Goal: Information Seeking & Learning: Learn about a topic

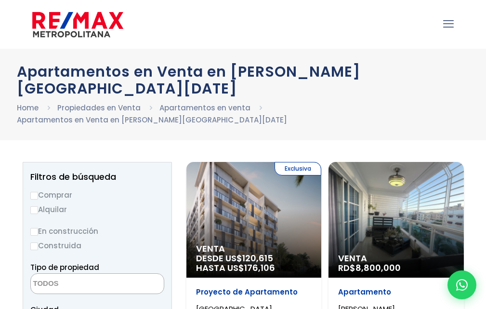
select select
click at [32, 192] on input "Comprar" at bounding box center [34, 196] width 8 height 8
radio input "true"
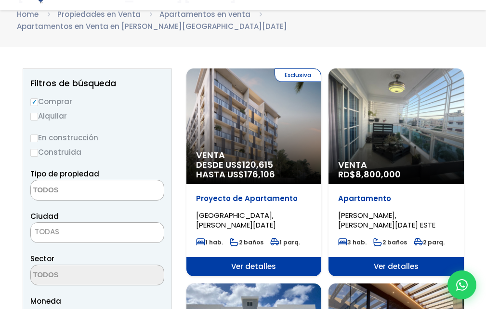
scroll to position [145, 0]
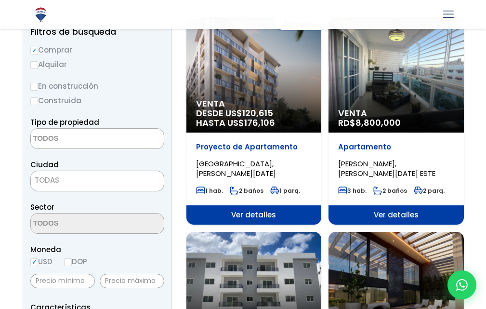
click at [72, 129] on textarea "Search" at bounding box center [78, 139] width 94 height 21
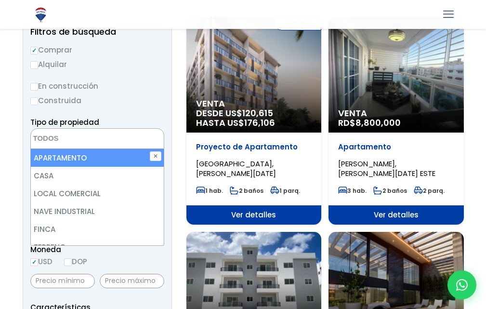
click at [61, 149] on li "APARTAMENTO" at bounding box center [97, 158] width 133 height 18
select select "apartment"
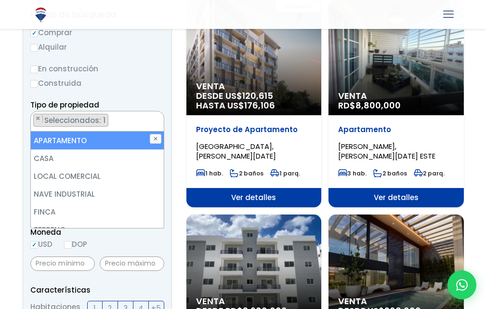
scroll to position [193, 0]
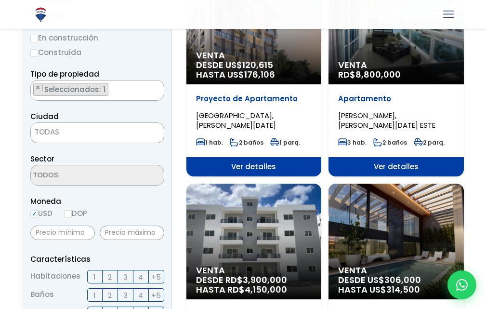
click at [72, 210] on input "DOP" at bounding box center [68, 214] width 8 height 8
radio input "true"
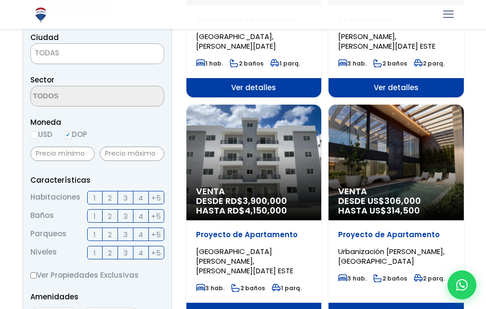
scroll to position [288, 0]
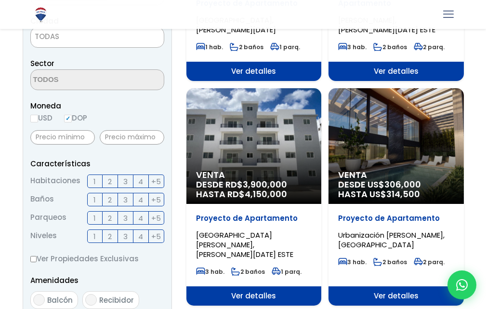
click at [125, 175] on span "3" at bounding box center [125, 181] width 4 height 12
click at [0, 0] on input "3" at bounding box center [0, 0] width 0 height 0
click at [113, 193] on label "2" at bounding box center [110, 199] width 15 height 13
click at [0, 0] on input "2" at bounding box center [0, 0] width 0 height 0
click at [110, 212] on span "2" at bounding box center [110, 218] width 4 height 12
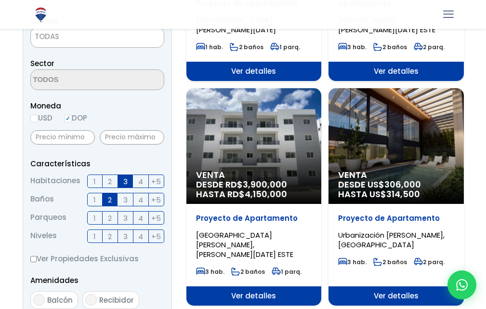
click at [0, 0] on input "2" at bounding box center [0, 0] width 0 height 0
click at [112, 230] on span "2" at bounding box center [110, 236] width 4 height 12
click at [0, 0] on input "2" at bounding box center [0, 0] width 0 height 0
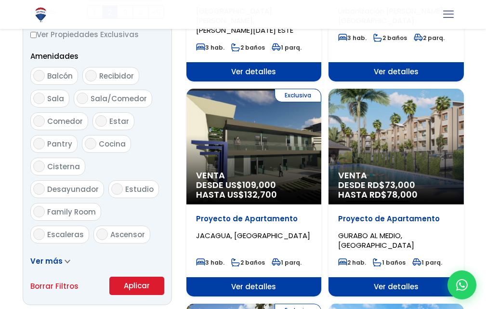
scroll to position [529, 0]
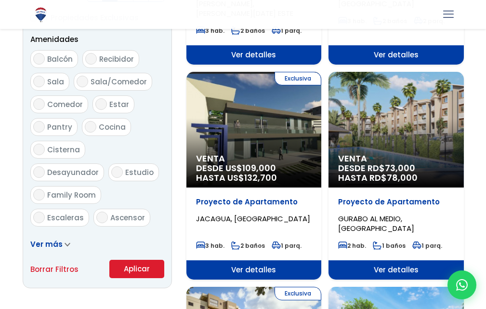
click at [140, 260] on button "Aplicar" at bounding box center [136, 269] width 55 height 18
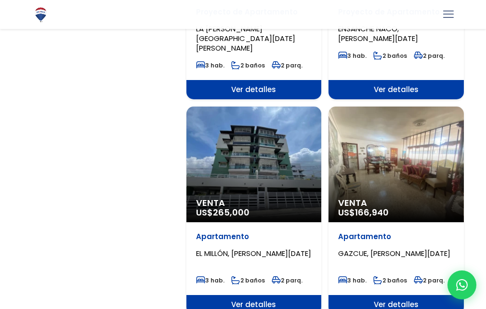
scroll to position [1543, 0]
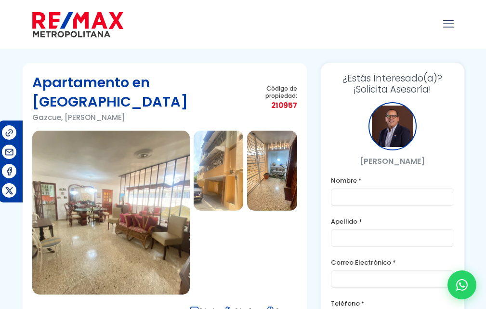
click at [209, 167] on img at bounding box center [219, 171] width 50 height 80
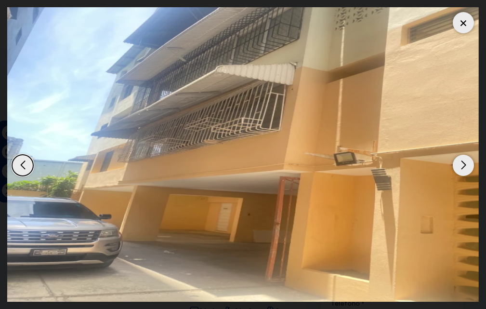
click at [466, 166] on div "Next slide" at bounding box center [463, 165] width 21 height 21
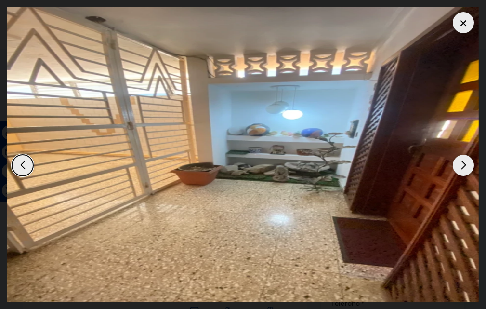
click at [466, 166] on div "Next slide" at bounding box center [463, 165] width 21 height 21
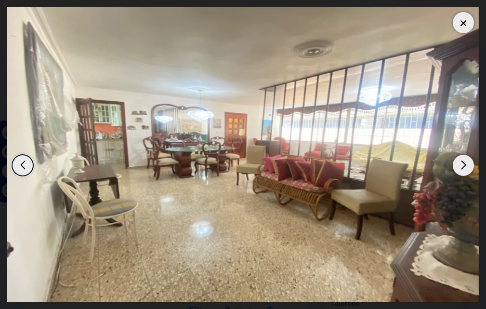
click at [466, 166] on div "Next slide" at bounding box center [463, 165] width 21 height 21
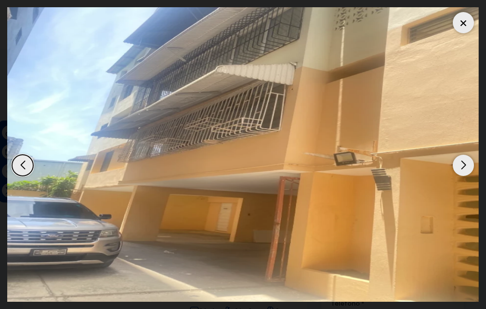
click at [466, 166] on div "Next slide" at bounding box center [463, 165] width 21 height 21
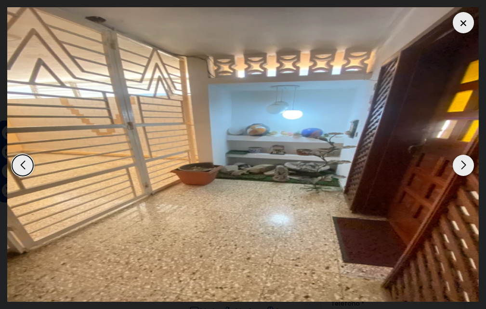
click at [466, 166] on div "Next slide" at bounding box center [463, 165] width 21 height 21
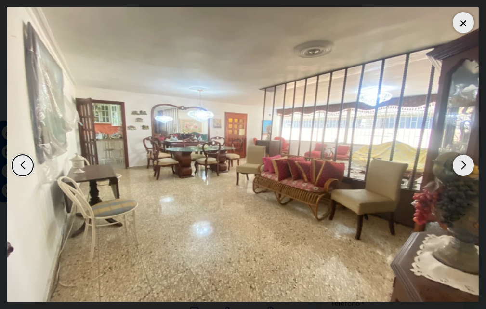
click at [466, 166] on div "Next slide" at bounding box center [463, 165] width 21 height 21
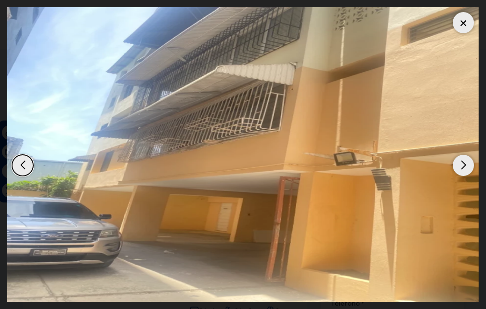
click at [466, 166] on div "Next slide" at bounding box center [463, 165] width 21 height 21
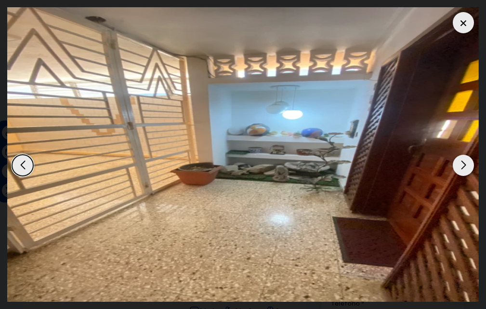
click at [466, 166] on div "Next slide" at bounding box center [463, 165] width 21 height 21
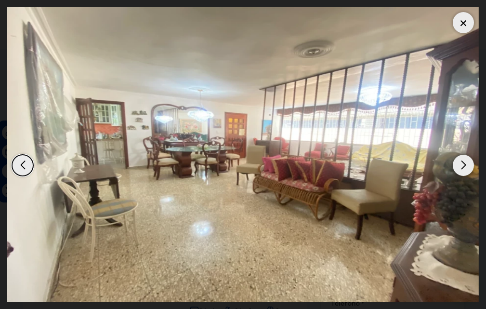
click at [463, 30] on div at bounding box center [463, 22] width 21 height 21
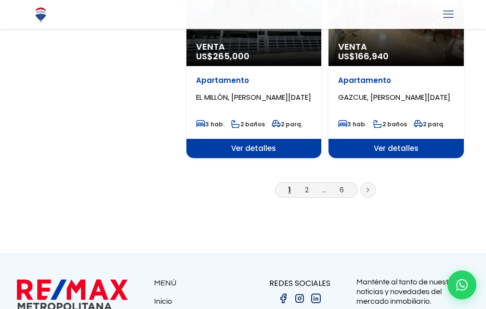
scroll to position [1784, 0]
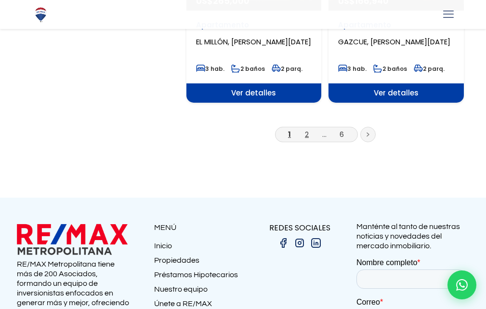
click at [305, 129] on link "2" at bounding box center [307, 134] width 4 height 10
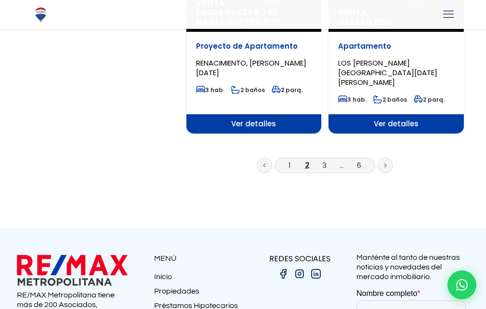
scroll to position [1625, 0]
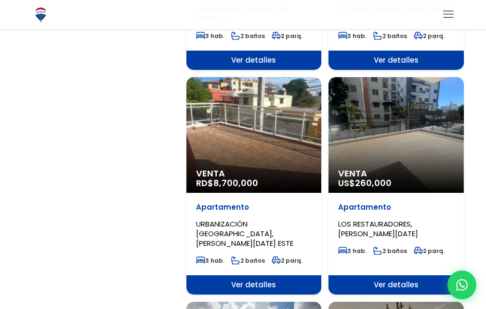
scroll to position [964, 0]
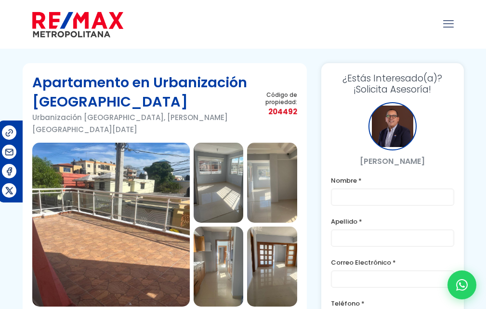
click at [176, 181] on img at bounding box center [111, 225] width 158 height 164
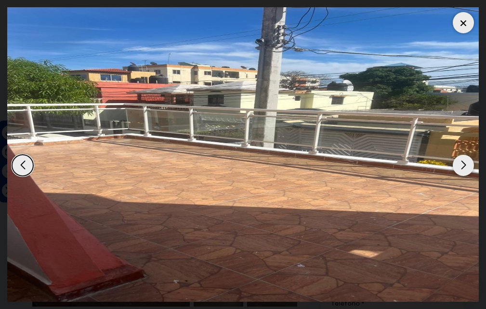
click at [464, 163] on div "Next slide" at bounding box center [463, 165] width 21 height 21
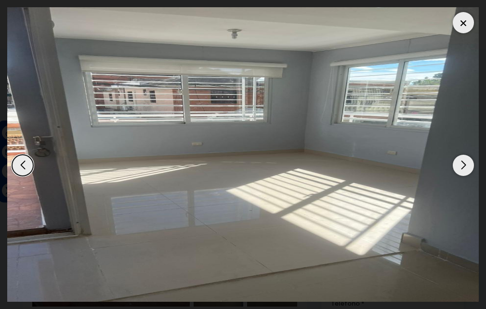
click at [463, 166] on div "Next slide" at bounding box center [463, 165] width 21 height 21
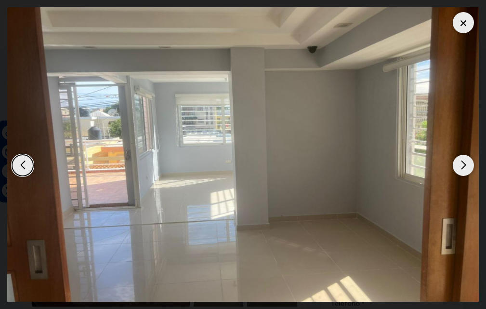
click at [463, 166] on div "Next slide" at bounding box center [463, 165] width 21 height 21
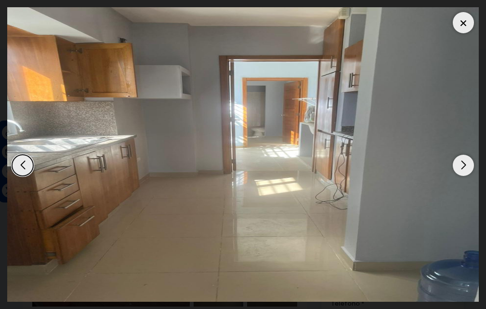
click at [463, 166] on div "Next slide" at bounding box center [463, 165] width 21 height 21
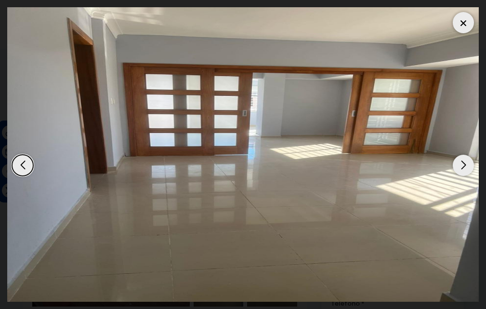
click at [462, 166] on div "Next slide" at bounding box center [463, 165] width 21 height 21
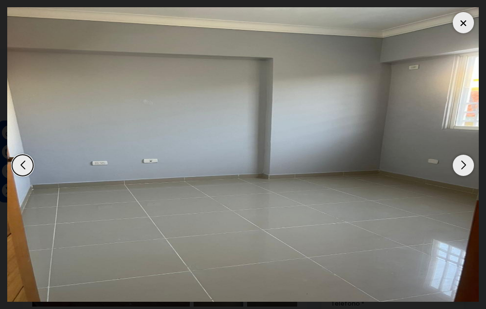
click at [462, 166] on div "Next slide" at bounding box center [463, 165] width 21 height 21
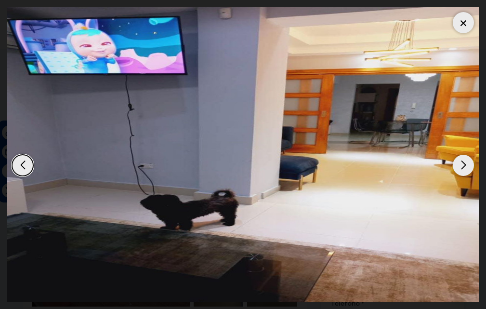
click at [462, 166] on div "Next slide" at bounding box center [463, 165] width 21 height 21
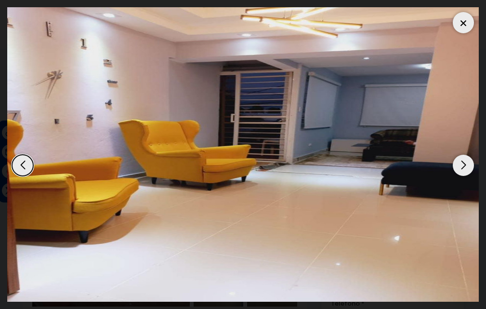
click at [462, 166] on div "Next slide" at bounding box center [463, 165] width 21 height 21
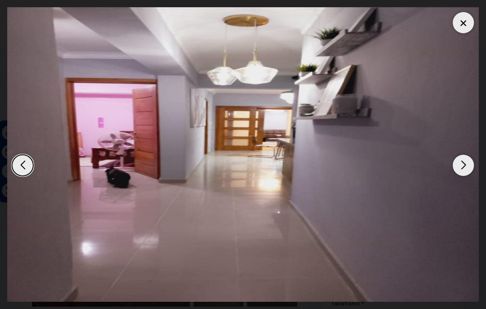
click at [461, 166] on div "Next slide" at bounding box center [463, 165] width 21 height 21
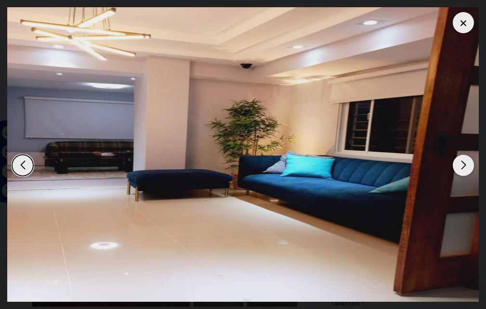
click at [461, 166] on div "Next slide" at bounding box center [463, 165] width 21 height 21
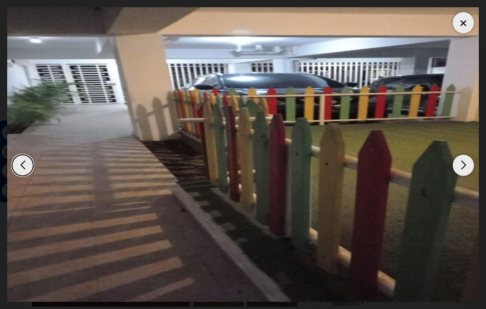
click at [461, 166] on div "Next slide" at bounding box center [463, 165] width 21 height 21
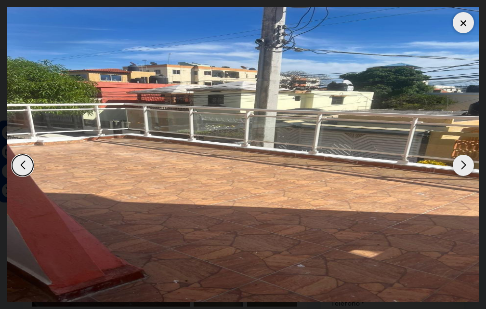
click at [461, 166] on div "Next slide" at bounding box center [463, 165] width 21 height 21
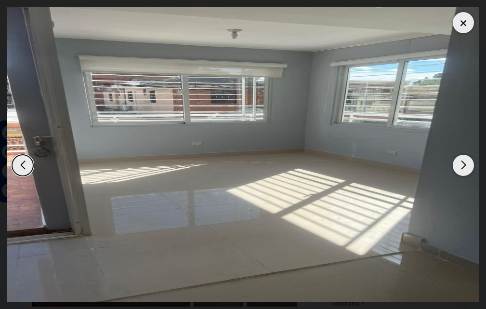
click at [461, 166] on div "Next slide" at bounding box center [463, 165] width 21 height 21
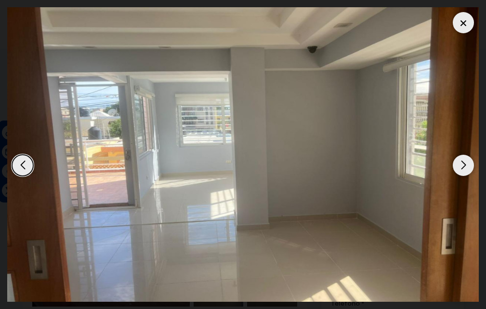
click at [461, 166] on div "Next slide" at bounding box center [463, 165] width 21 height 21
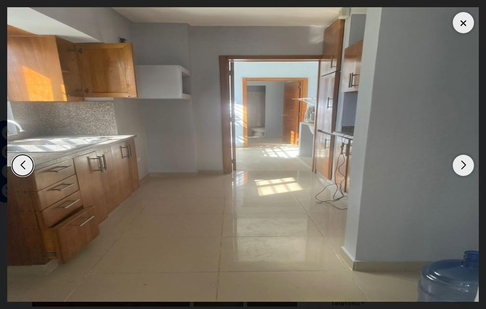
click at [461, 166] on div "Next slide" at bounding box center [463, 165] width 21 height 21
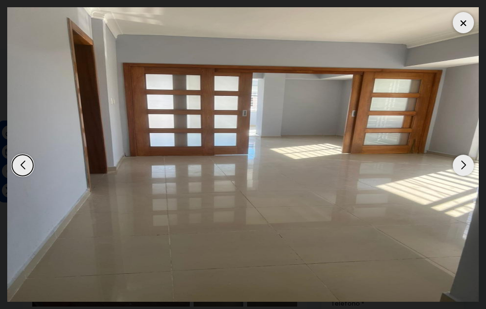
click at [460, 166] on div "Next slide" at bounding box center [463, 165] width 21 height 21
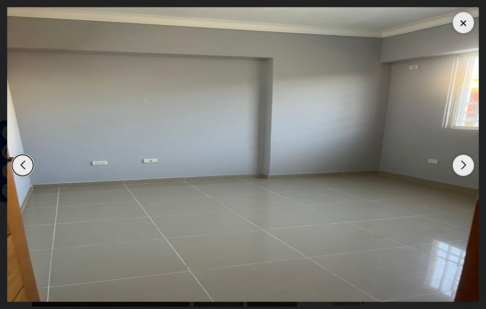
click at [460, 166] on div "Next slide" at bounding box center [463, 165] width 21 height 21
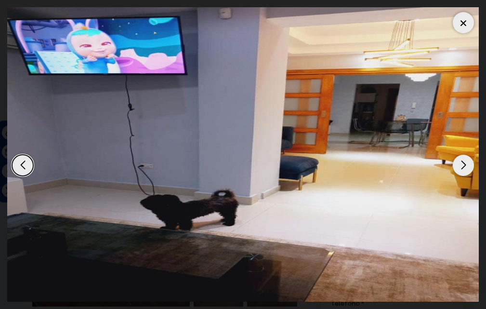
click at [460, 166] on div "Next slide" at bounding box center [463, 165] width 21 height 21
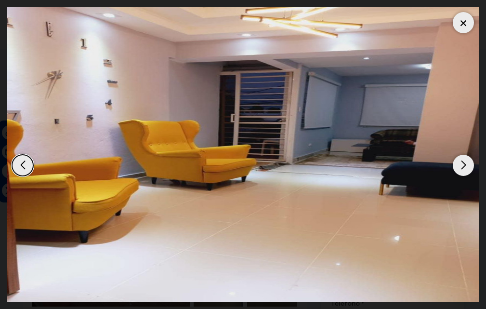
click at [460, 166] on div "Next slide" at bounding box center [463, 165] width 21 height 21
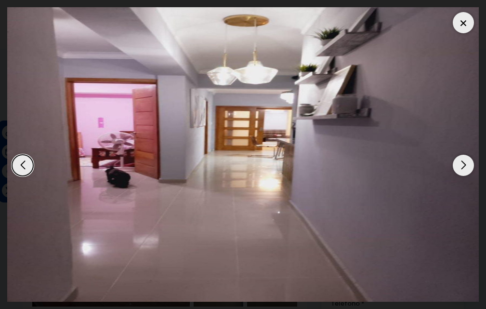
click at [460, 166] on div "Next slide" at bounding box center [463, 165] width 21 height 21
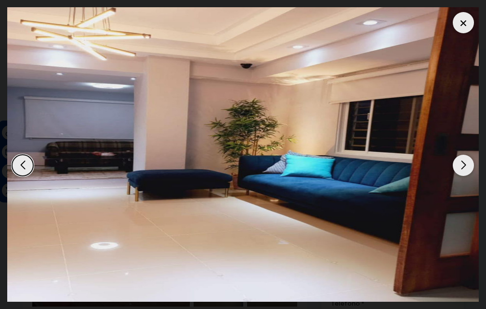
click at [460, 166] on div "Next slide" at bounding box center [463, 165] width 21 height 21
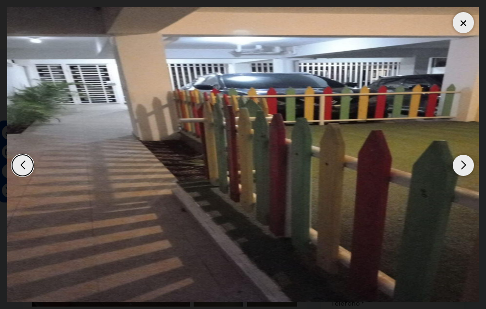
click at [461, 21] on div at bounding box center [463, 22] width 21 height 21
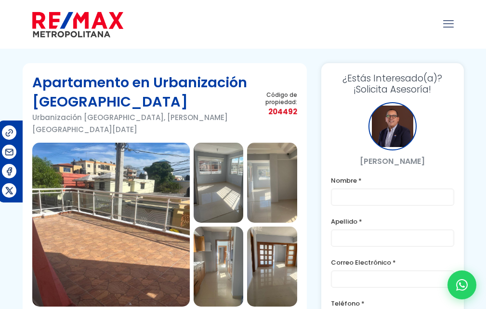
click at [153, 178] on img at bounding box center [111, 225] width 158 height 164
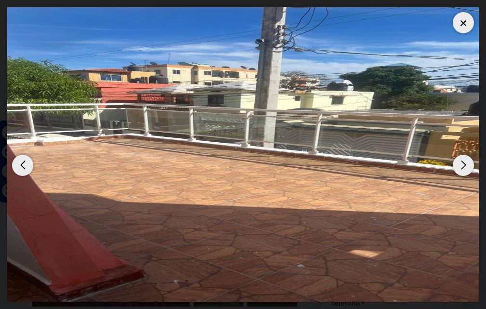
click at [21, 164] on div "Previous slide" at bounding box center [22, 165] width 21 height 21
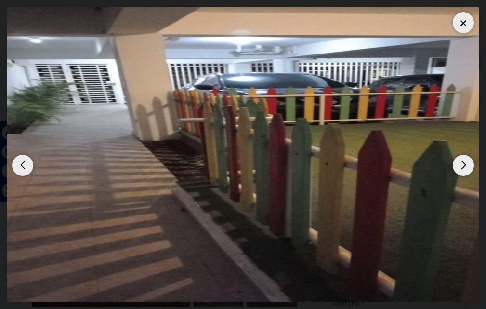
click at [19, 165] on div "Previous slide" at bounding box center [22, 165] width 21 height 21
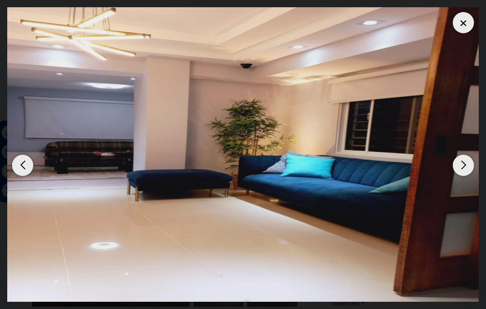
click at [19, 165] on div "Previous slide" at bounding box center [22, 165] width 21 height 21
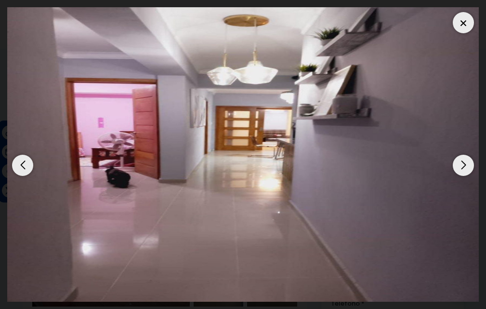
click at [19, 165] on div "Previous slide" at bounding box center [22, 165] width 21 height 21
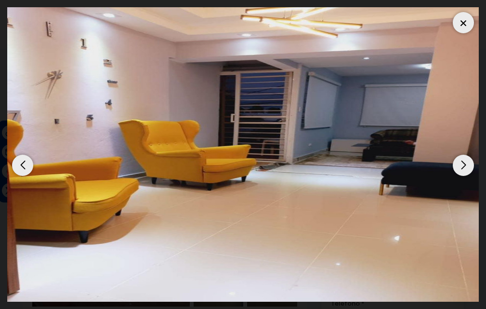
click at [19, 165] on div "Previous slide" at bounding box center [22, 165] width 21 height 21
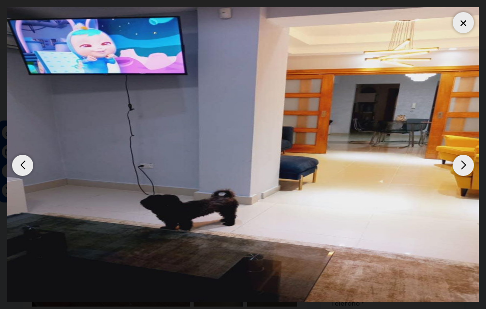
click at [19, 165] on div "Previous slide" at bounding box center [22, 165] width 21 height 21
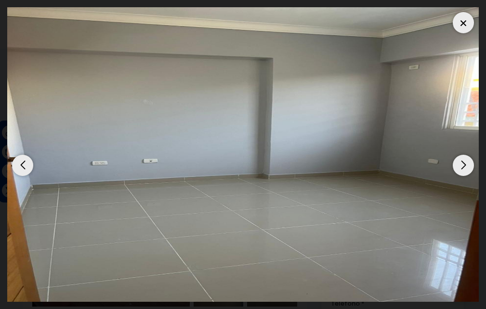
click at [19, 165] on div "Previous slide" at bounding box center [22, 165] width 21 height 21
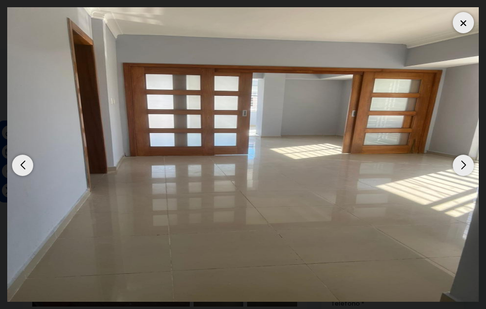
click at [19, 165] on div "Previous slide" at bounding box center [22, 165] width 21 height 21
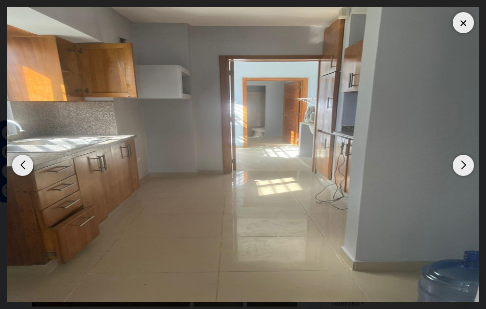
click at [19, 165] on div "Previous slide" at bounding box center [22, 165] width 21 height 21
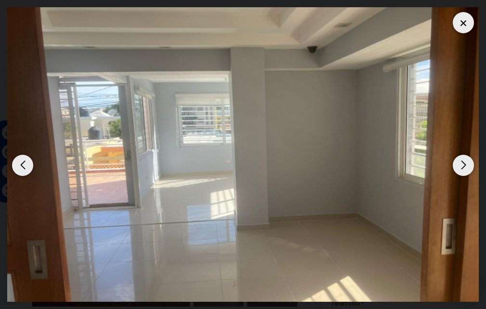
click at [19, 165] on div "Previous slide" at bounding box center [22, 165] width 21 height 21
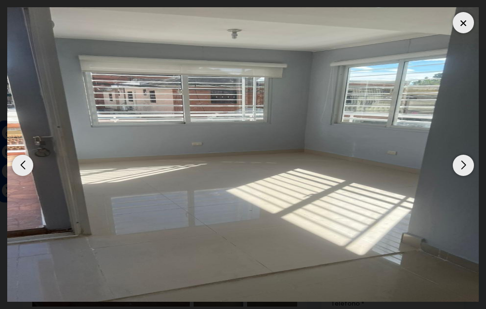
click at [19, 165] on div "Previous slide" at bounding box center [22, 165] width 21 height 21
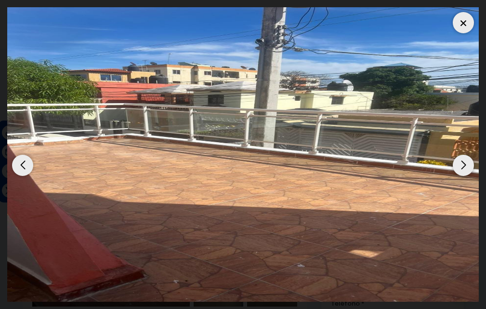
click at [19, 165] on div "Previous slide" at bounding box center [22, 165] width 21 height 21
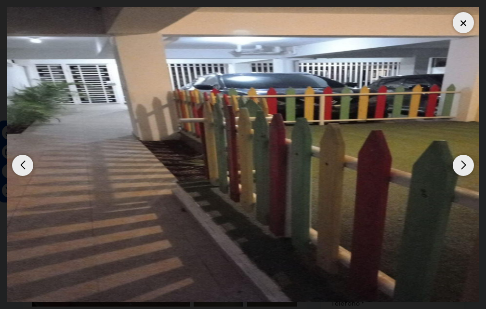
click at [460, 22] on div at bounding box center [463, 22] width 21 height 21
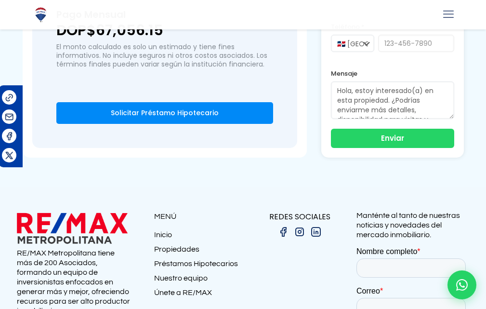
scroll to position [1157, 0]
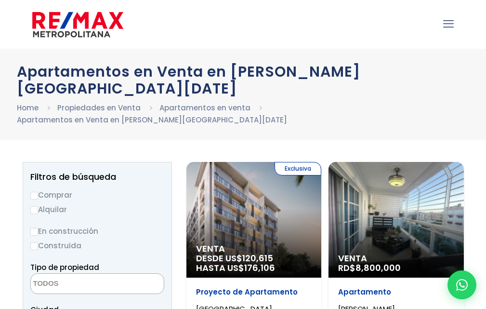
select select
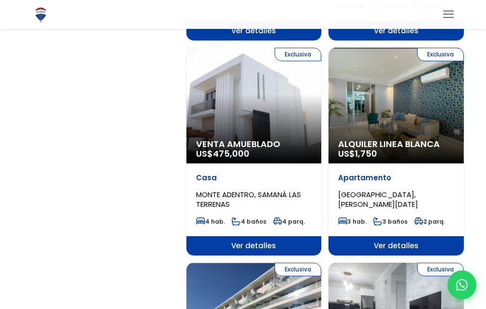
scroll to position [1639, 0]
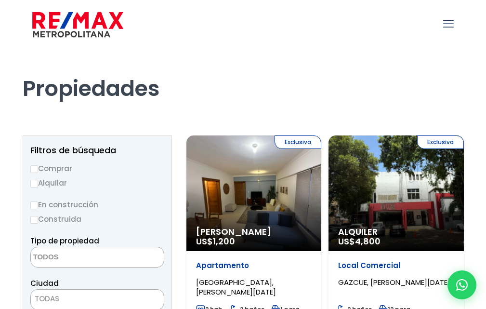
select select
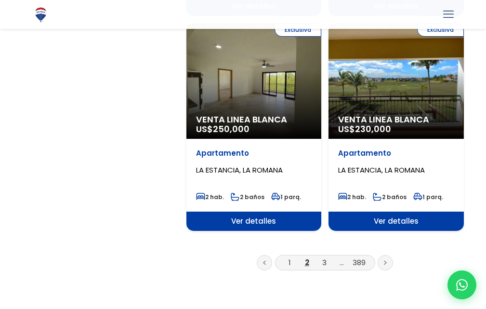
scroll to position [1784, 0]
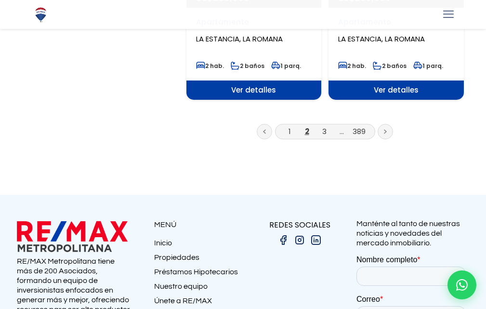
click at [341, 126] on link "..." at bounding box center [342, 131] width 4 height 10
click at [386, 129] on icon at bounding box center [385, 131] width 3 height 5
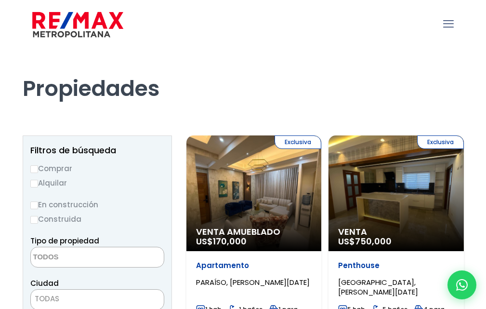
select select
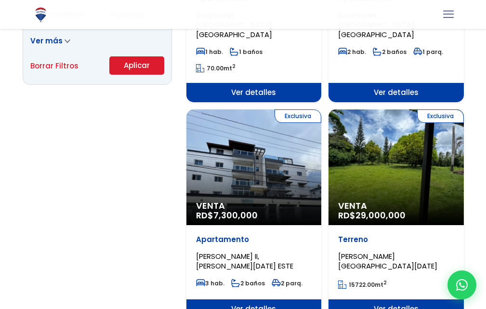
scroll to position [723, 0]
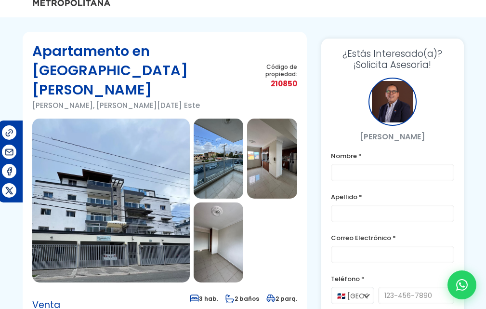
scroll to position [48, 0]
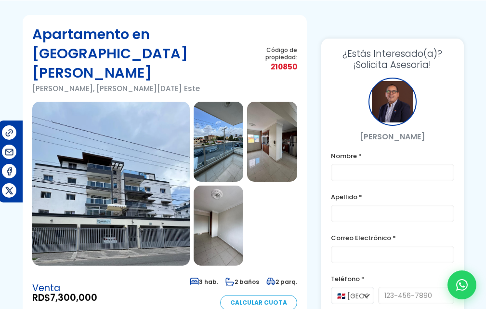
click at [139, 177] on img at bounding box center [111, 184] width 158 height 164
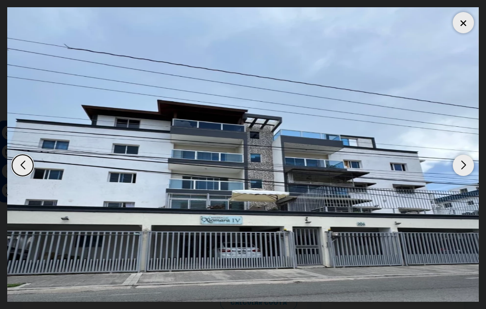
click at [459, 167] on div "Next slide" at bounding box center [463, 165] width 21 height 21
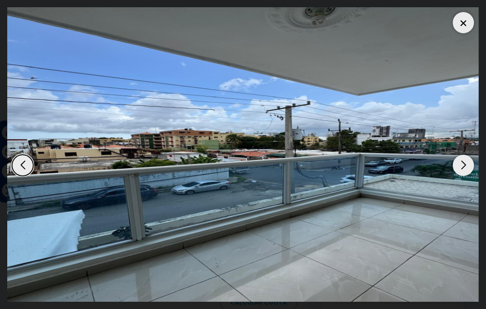
click at [459, 167] on div "Next slide" at bounding box center [463, 165] width 21 height 21
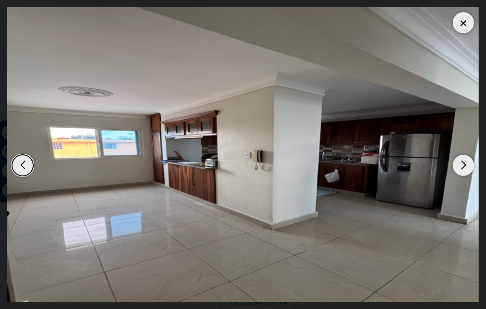
click at [459, 167] on div "Next slide" at bounding box center [463, 165] width 21 height 21
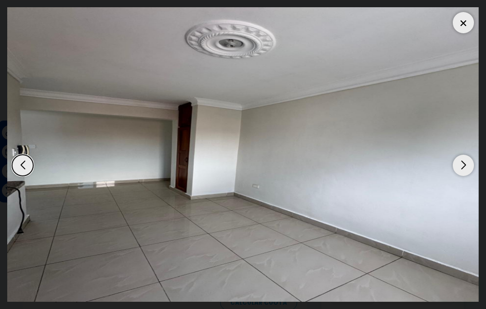
click at [459, 167] on div "Next slide" at bounding box center [463, 165] width 21 height 21
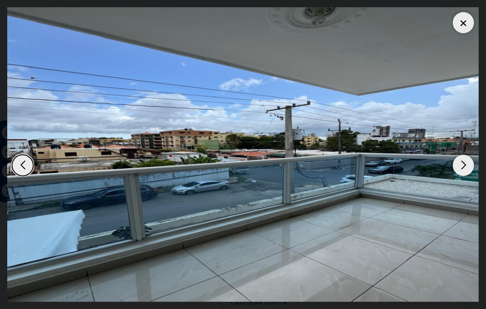
click at [468, 167] on div "Next slide" at bounding box center [463, 165] width 21 height 21
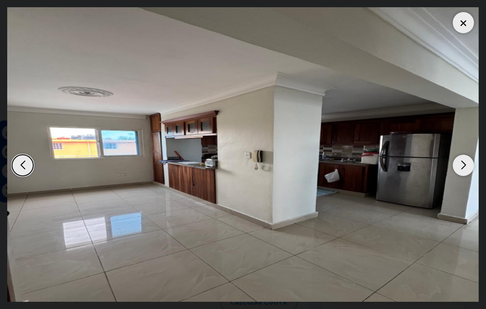
click at [468, 167] on div "Next slide" at bounding box center [463, 165] width 21 height 21
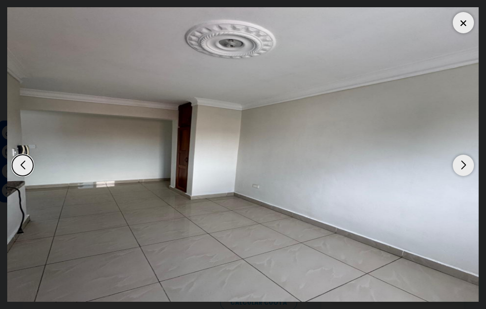
click at [468, 167] on div "Next slide" at bounding box center [463, 165] width 21 height 21
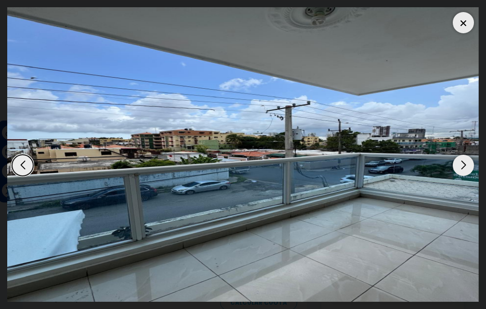
click at [461, 21] on div at bounding box center [463, 22] width 21 height 21
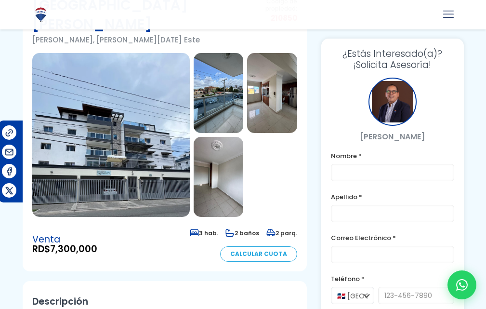
scroll to position [0, 0]
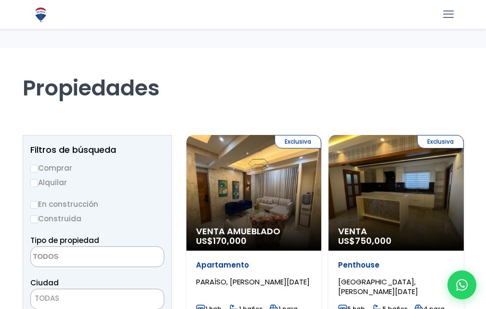
select select
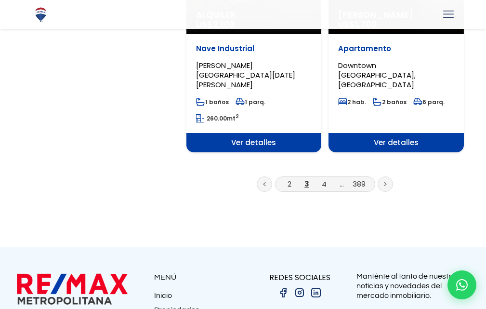
scroll to position [1784, 0]
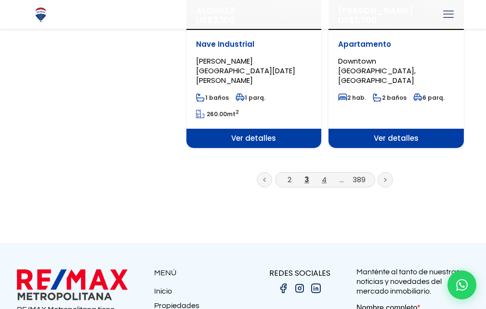
click at [324, 175] on link "4" at bounding box center [324, 180] width 5 height 10
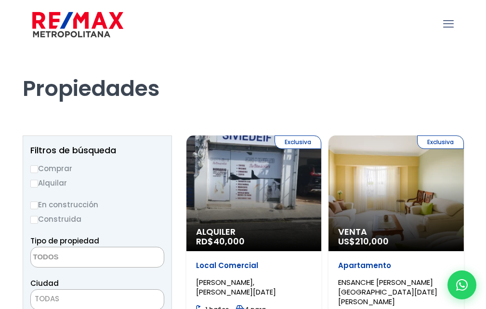
select select
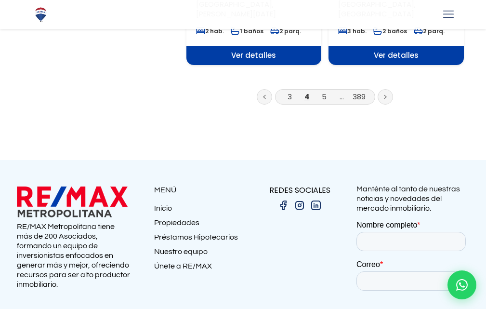
scroll to position [1772, 0]
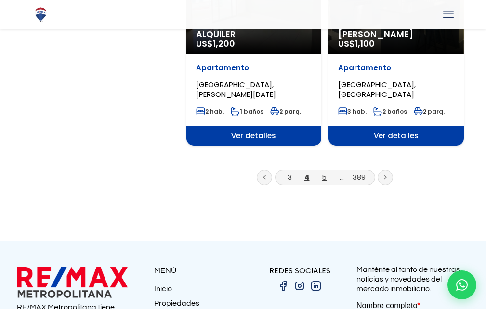
click at [326, 172] on link "5" at bounding box center [324, 177] width 5 height 10
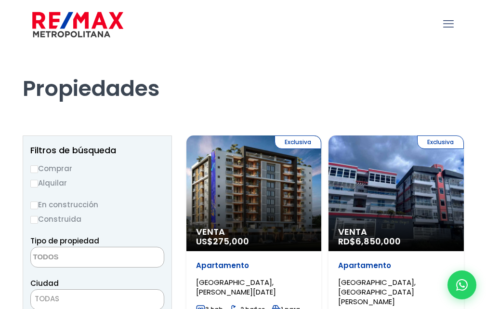
select select
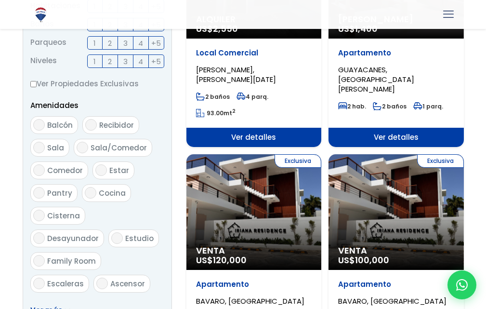
scroll to position [482, 0]
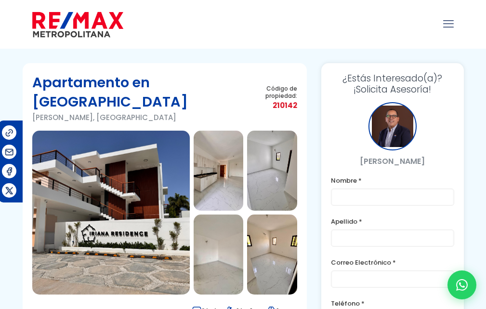
click at [175, 180] on img at bounding box center [111, 213] width 158 height 164
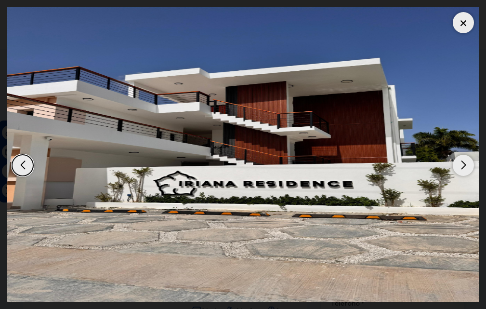
click at [459, 165] on div "Next slide" at bounding box center [463, 165] width 21 height 21
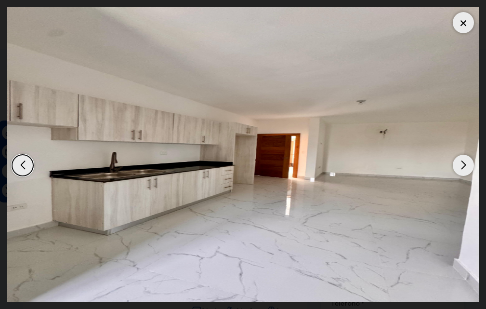
click at [460, 165] on div "Next slide" at bounding box center [463, 165] width 21 height 21
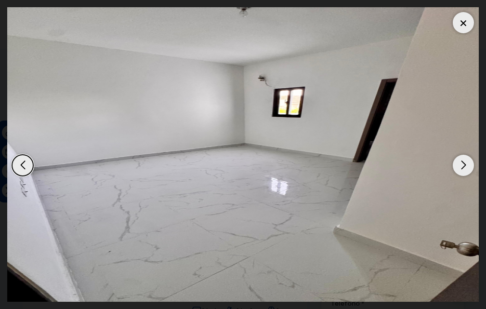
click at [460, 165] on div "Next slide" at bounding box center [463, 165] width 21 height 21
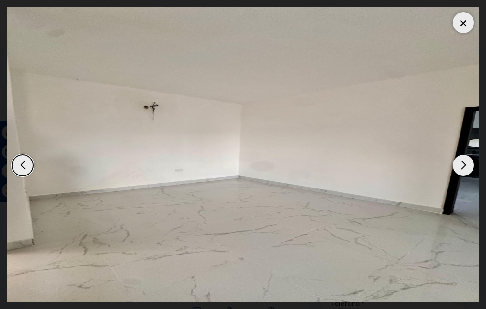
click at [459, 165] on div "Next slide" at bounding box center [463, 165] width 21 height 21
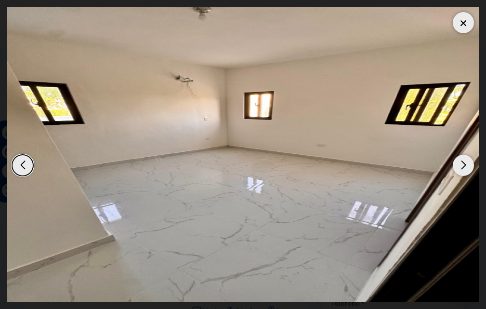
click at [458, 165] on div "Next slide" at bounding box center [463, 165] width 21 height 21
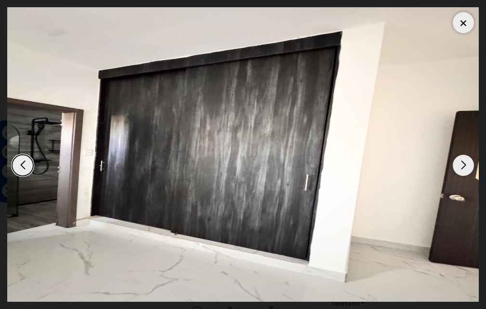
click at [461, 165] on div "Next slide" at bounding box center [463, 165] width 21 height 21
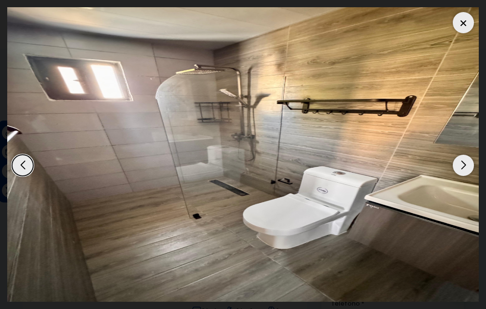
click at [461, 165] on div "Next slide" at bounding box center [463, 165] width 21 height 21
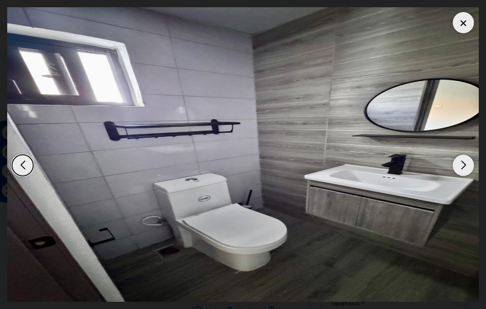
click at [461, 165] on div "Next slide" at bounding box center [463, 165] width 21 height 21
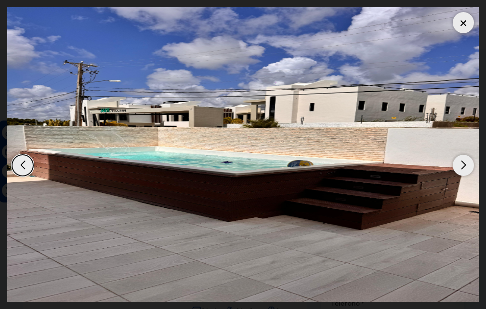
click at [461, 165] on div "Next slide" at bounding box center [463, 165] width 21 height 21
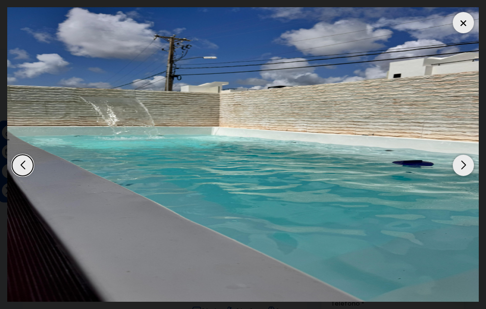
click at [460, 165] on div "Next slide" at bounding box center [463, 165] width 21 height 21
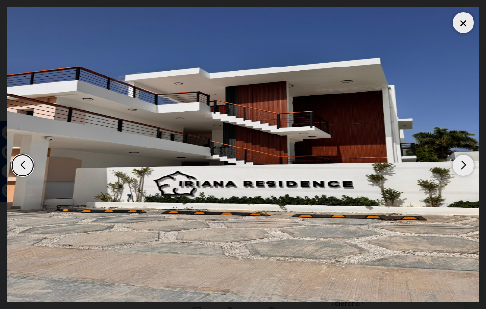
click at [459, 165] on div "Next slide" at bounding box center [463, 165] width 21 height 21
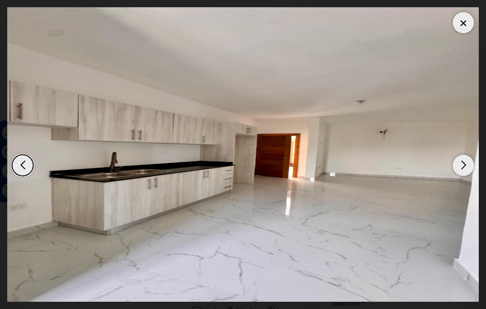
click at [459, 165] on div "Next slide" at bounding box center [463, 165] width 21 height 21
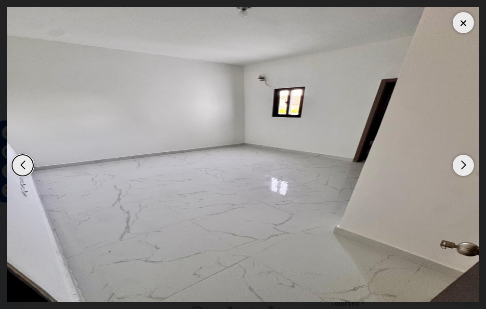
click at [459, 165] on div "Next slide" at bounding box center [463, 165] width 21 height 21
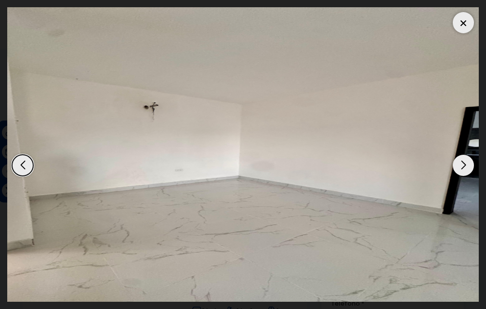
click at [457, 165] on div "Next slide" at bounding box center [463, 165] width 21 height 21
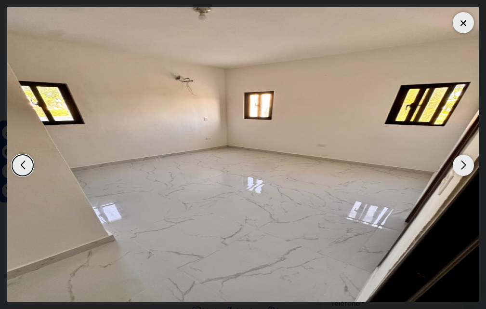
click at [462, 27] on div at bounding box center [463, 22] width 21 height 21
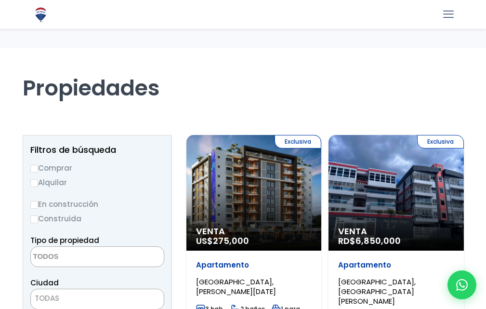
select select
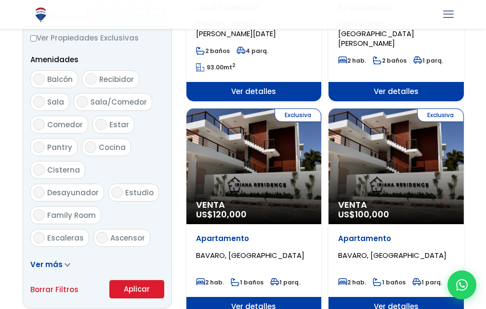
scroll to position [482, 0]
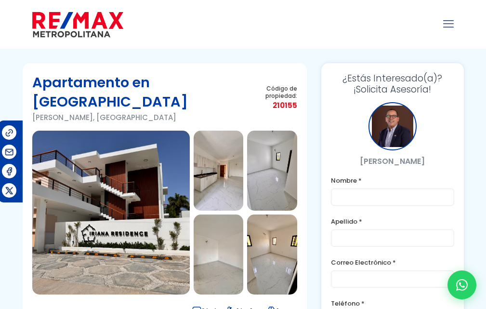
click at [158, 176] on img at bounding box center [111, 213] width 158 height 164
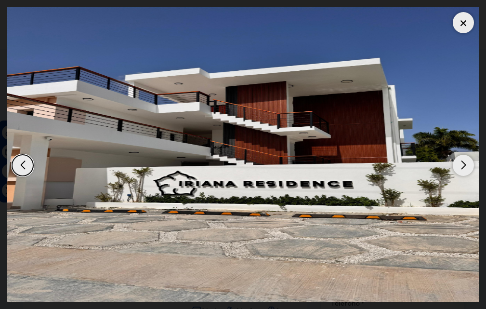
click at [23, 164] on div "Previous slide" at bounding box center [22, 165] width 21 height 21
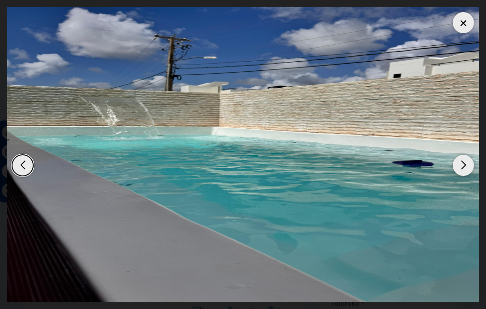
click at [23, 164] on div "Previous slide" at bounding box center [22, 165] width 21 height 21
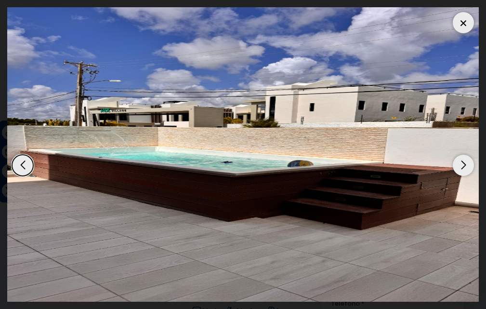
click at [23, 164] on div "Previous slide" at bounding box center [22, 165] width 21 height 21
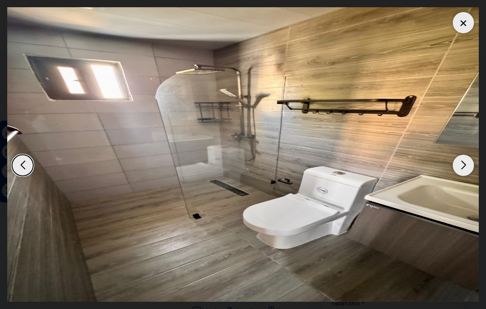
click at [23, 164] on div "Previous slide" at bounding box center [22, 165] width 21 height 21
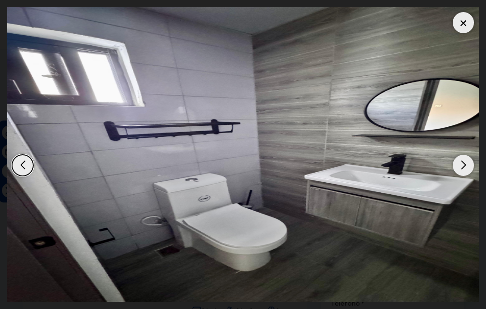
click at [22, 164] on div "Previous slide" at bounding box center [22, 165] width 21 height 21
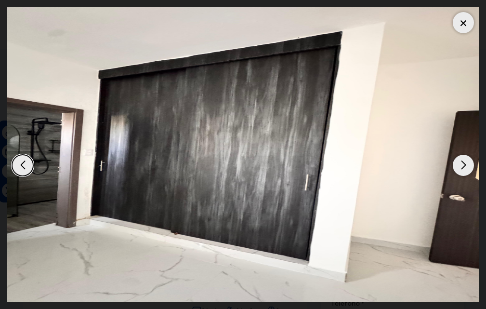
click at [19, 163] on div "Previous slide" at bounding box center [22, 165] width 21 height 21
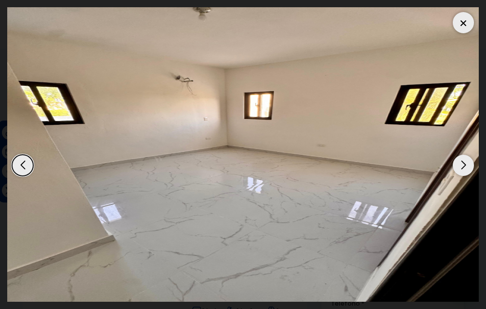
click at [19, 163] on div "Previous slide" at bounding box center [22, 165] width 21 height 21
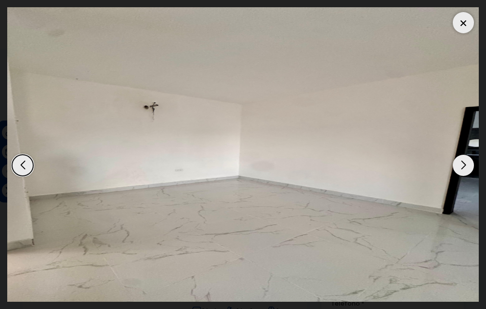
click at [19, 163] on div "Previous slide" at bounding box center [22, 165] width 21 height 21
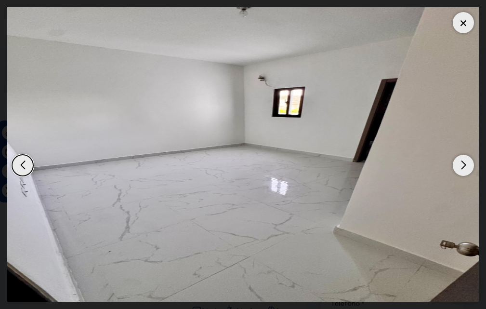
click at [19, 163] on div "Previous slide" at bounding box center [22, 165] width 21 height 21
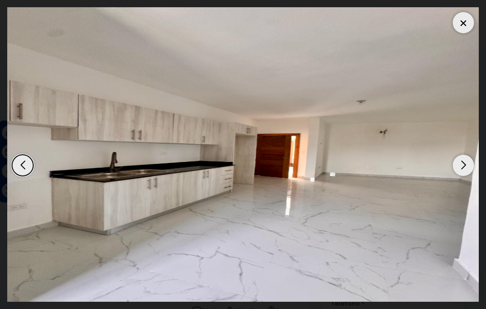
click at [19, 163] on div "Previous slide" at bounding box center [22, 165] width 21 height 21
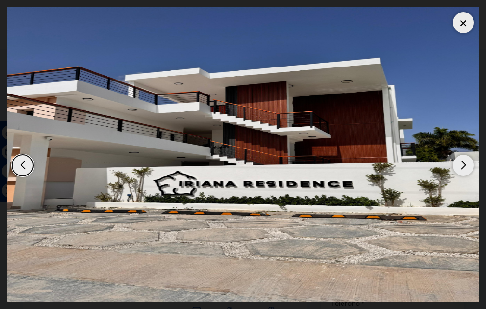
click at [19, 163] on div "Previous slide" at bounding box center [22, 165] width 21 height 21
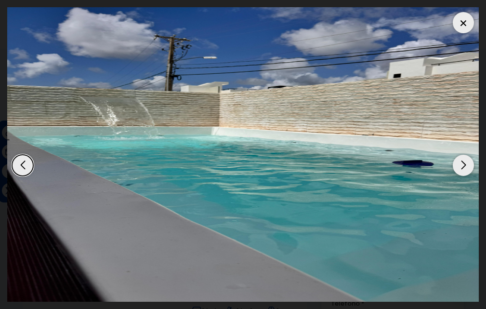
click at [18, 163] on div "Previous slide" at bounding box center [22, 165] width 21 height 21
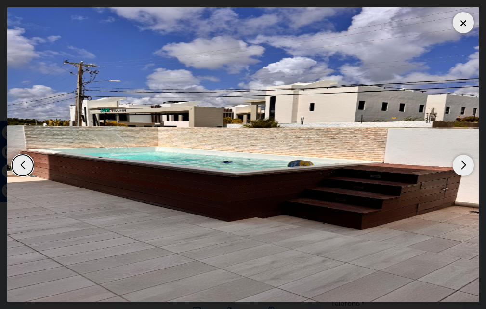
click at [15, 163] on div "Previous slide" at bounding box center [22, 165] width 21 height 21
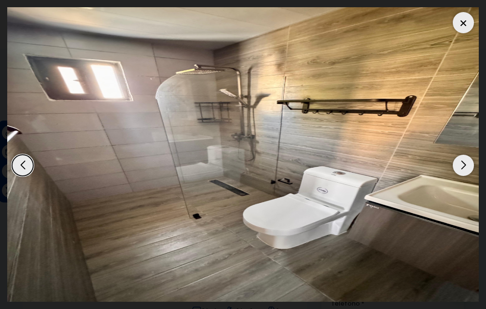
click at [469, 24] on div at bounding box center [463, 22] width 21 height 21
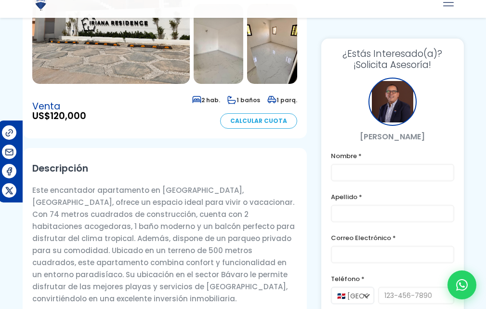
scroll to position [241, 0]
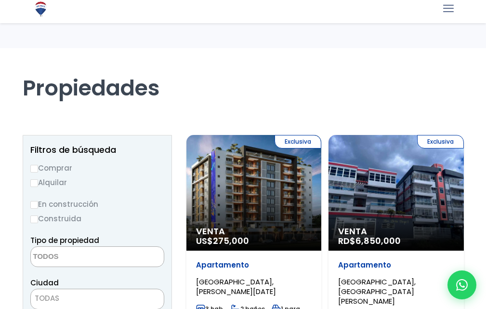
select select
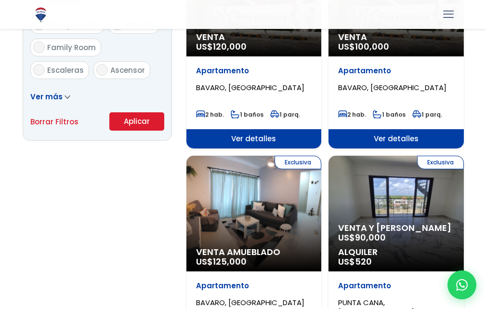
scroll to position [675, 0]
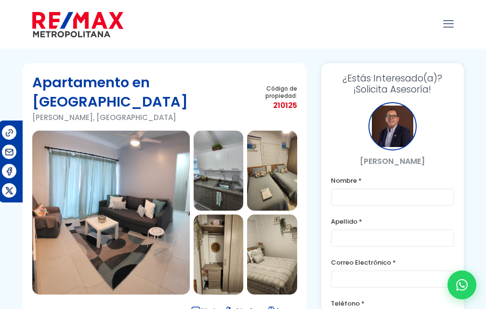
click at [177, 186] on img at bounding box center [111, 213] width 158 height 164
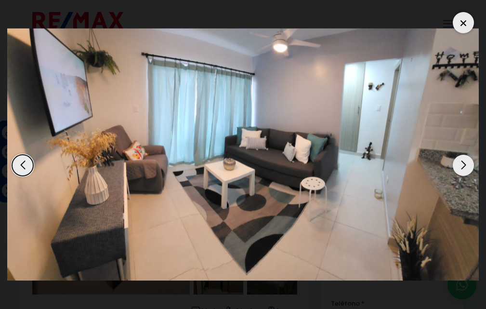
click at [464, 168] on div "Next slide" at bounding box center [463, 165] width 21 height 21
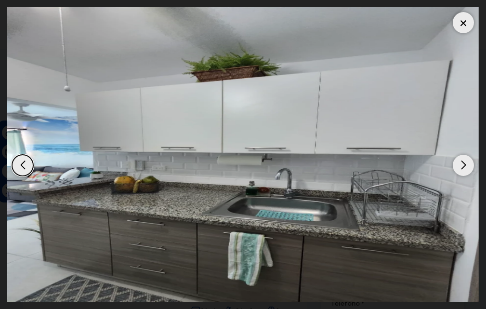
click at [464, 168] on div "Next slide" at bounding box center [463, 165] width 21 height 21
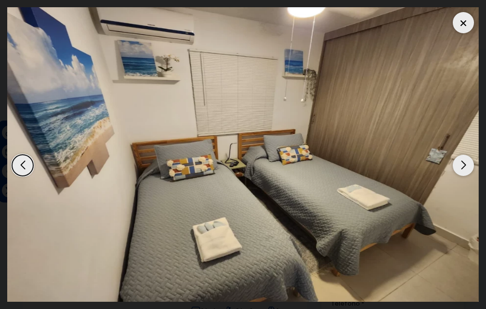
click at [464, 168] on div "Next slide" at bounding box center [463, 165] width 21 height 21
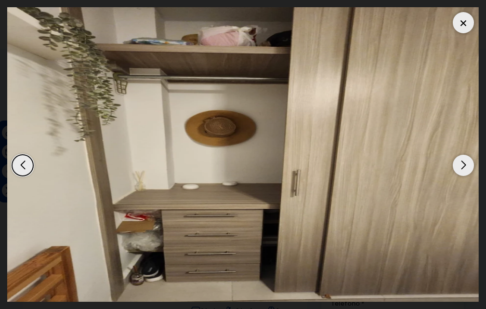
click at [464, 168] on div "Next slide" at bounding box center [463, 165] width 21 height 21
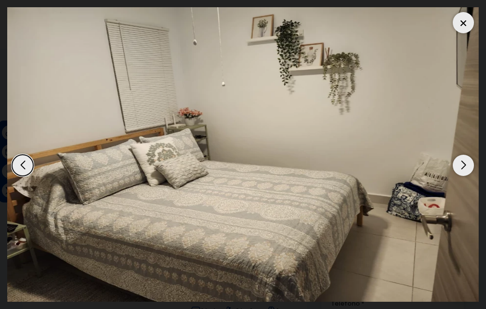
click at [464, 168] on div "Next slide" at bounding box center [463, 165] width 21 height 21
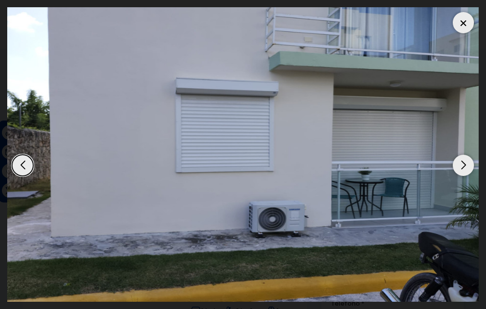
click at [464, 168] on div "Next slide" at bounding box center [463, 165] width 21 height 21
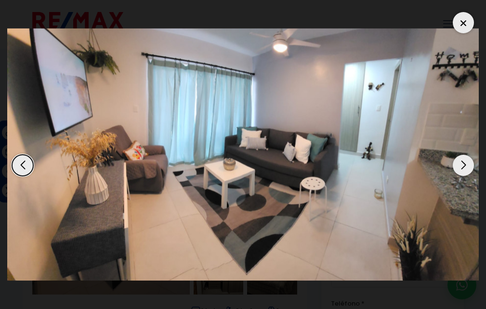
click at [464, 168] on div "Next slide" at bounding box center [463, 165] width 21 height 21
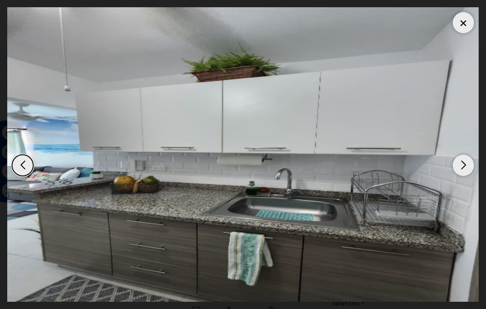
click at [464, 168] on div "Next slide" at bounding box center [463, 165] width 21 height 21
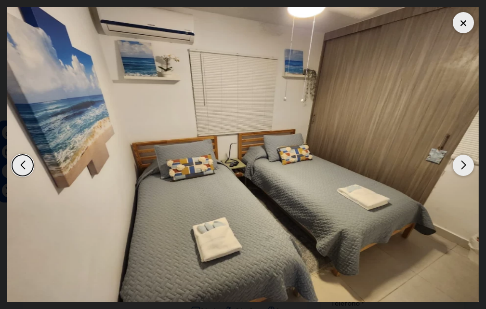
click at [464, 168] on div "Next slide" at bounding box center [463, 165] width 21 height 21
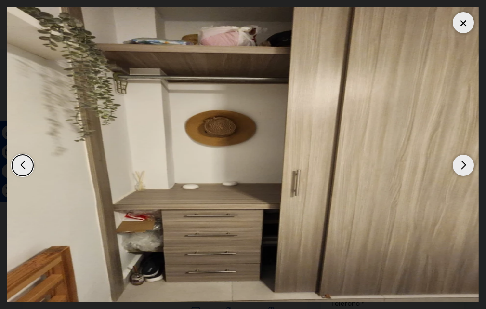
click at [464, 168] on div "Next slide" at bounding box center [463, 165] width 21 height 21
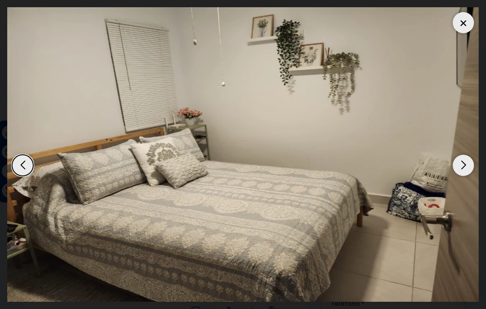
click at [464, 168] on div "Next slide" at bounding box center [463, 165] width 21 height 21
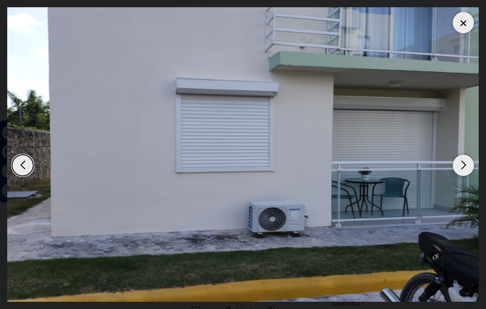
click at [459, 20] on div at bounding box center [463, 22] width 21 height 21
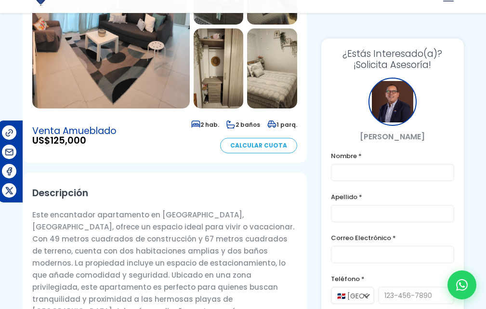
scroll to position [193, 0]
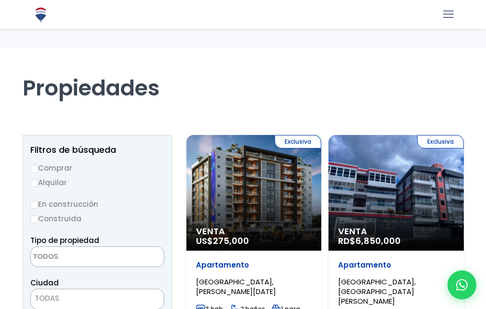
select select
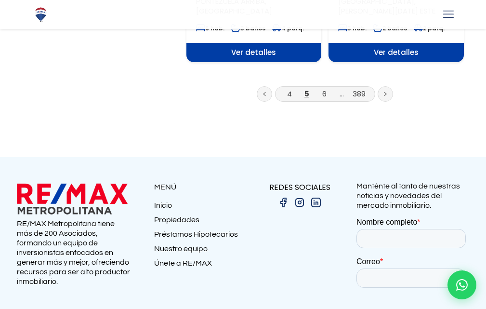
scroll to position [1736, 0]
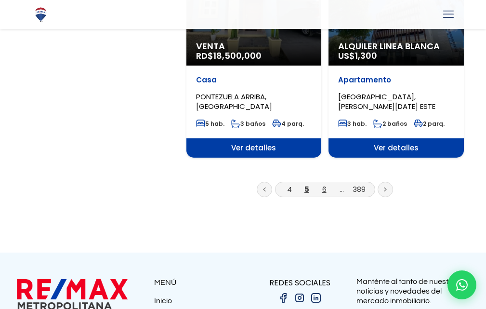
click at [324, 184] on link "6" at bounding box center [325, 189] width 4 height 10
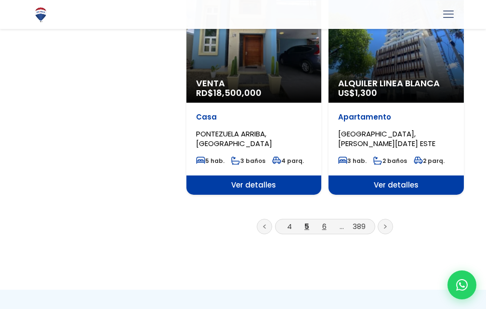
scroll to position [1583, 0]
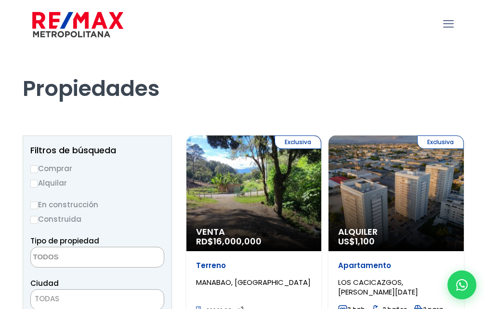
select select
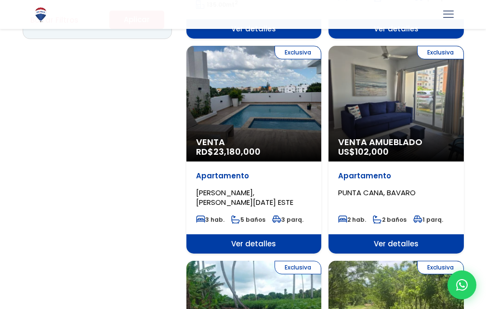
scroll to position [723, 0]
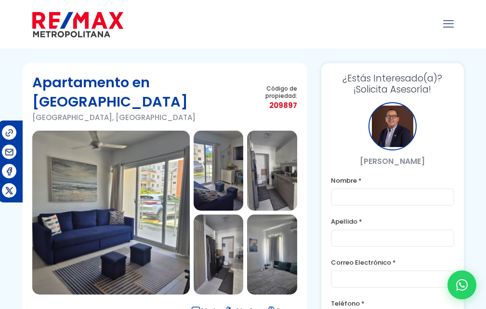
click at [148, 195] on img at bounding box center [111, 213] width 158 height 164
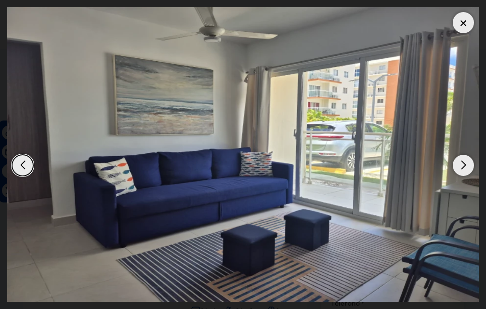
click at [465, 165] on div "Next slide" at bounding box center [463, 165] width 21 height 21
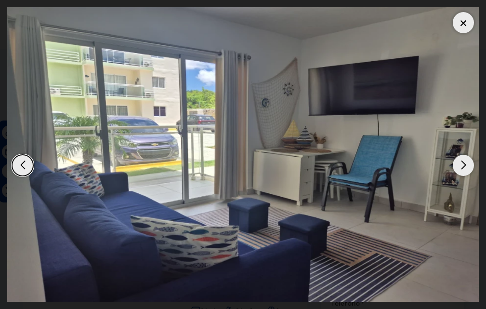
click at [465, 165] on div "Next slide" at bounding box center [463, 165] width 21 height 21
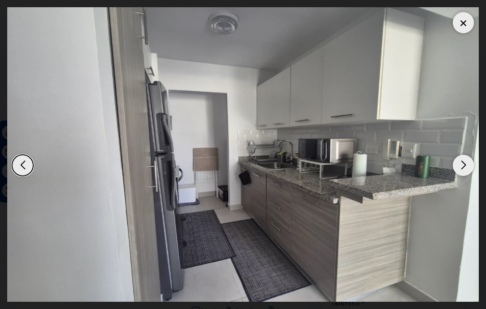
click at [465, 165] on div "Next slide" at bounding box center [463, 165] width 21 height 21
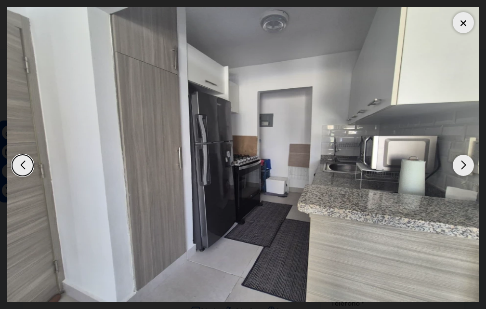
click at [465, 165] on div "Next slide" at bounding box center [463, 165] width 21 height 21
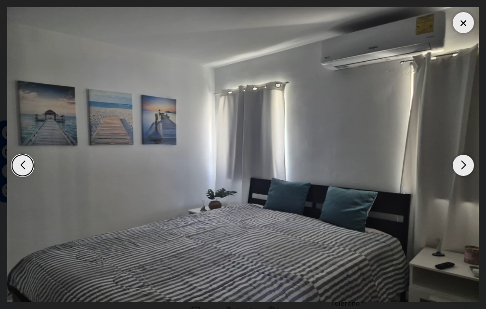
click at [465, 165] on div "Next slide" at bounding box center [463, 165] width 21 height 21
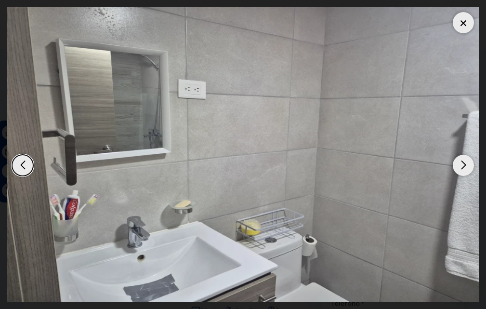
click at [465, 165] on div "Next slide" at bounding box center [463, 165] width 21 height 21
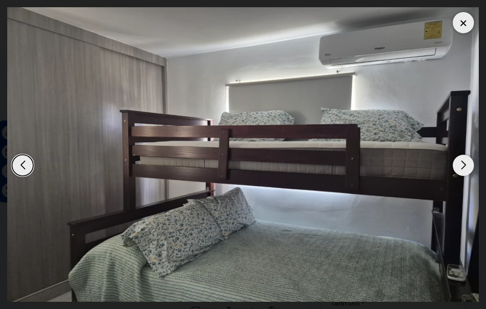
click at [465, 165] on div "Next slide" at bounding box center [463, 165] width 21 height 21
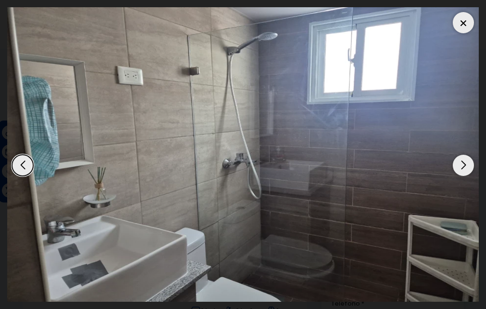
click at [465, 165] on div "Next slide" at bounding box center [463, 165] width 21 height 21
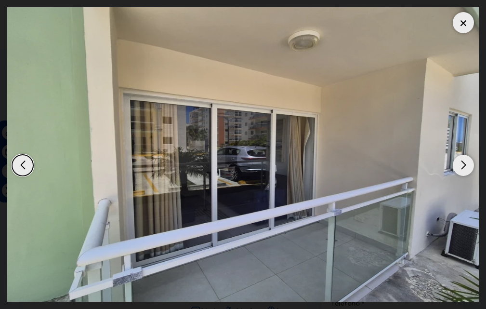
click at [463, 165] on div "Next slide" at bounding box center [463, 165] width 21 height 21
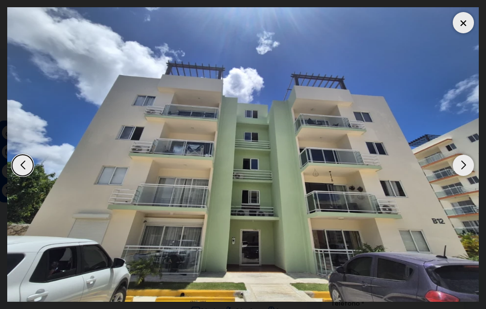
click at [462, 165] on div "Next slide" at bounding box center [463, 165] width 21 height 21
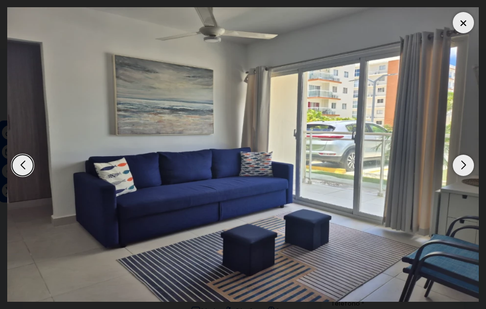
click at [462, 165] on div "Next slide" at bounding box center [463, 165] width 21 height 21
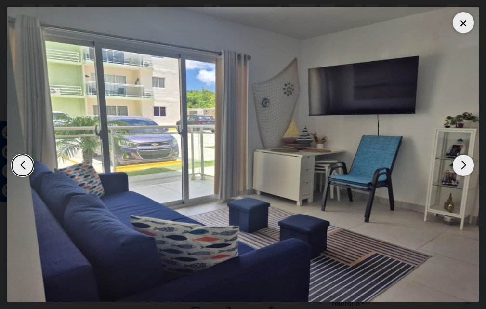
click at [459, 21] on div at bounding box center [463, 22] width 21 height 21
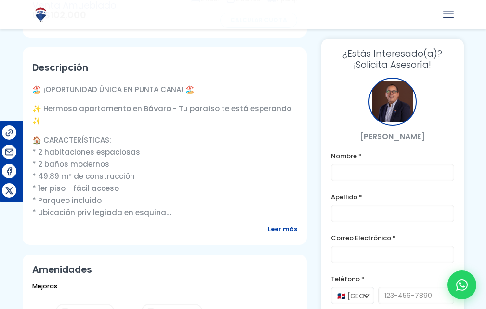
scroll to position [337, 0]
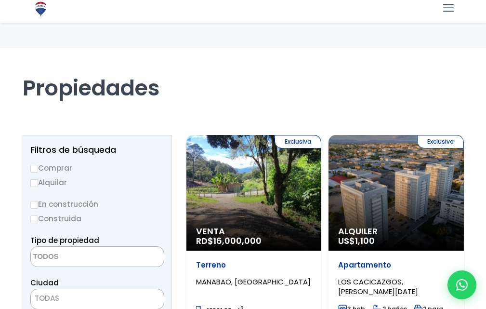
select select
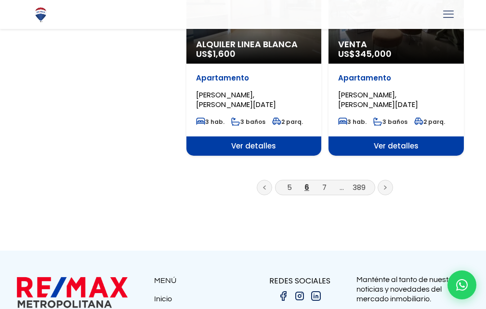
scroll to position [1784, 0]
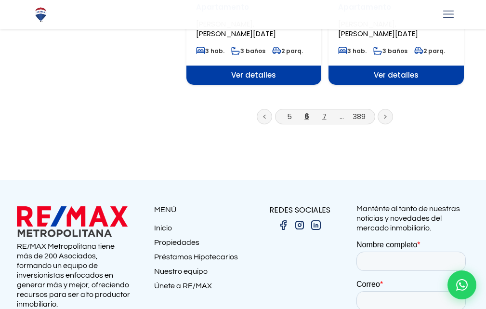
click at [324, 115] on link "7" at bounding box center [325, 116] width 4 height 10
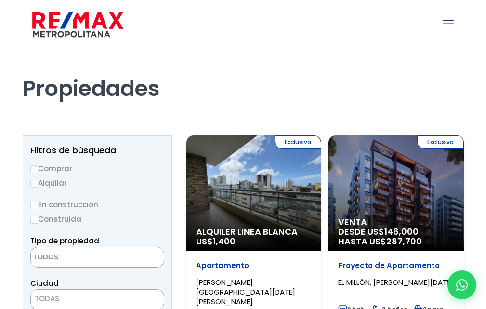
select select
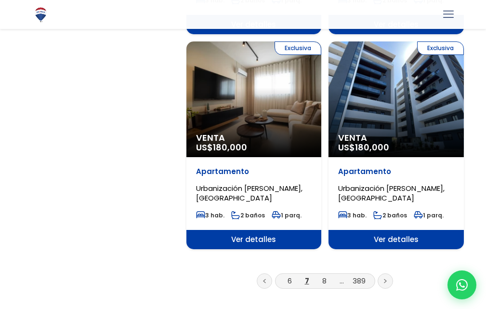
scroll to position [1784, 0]
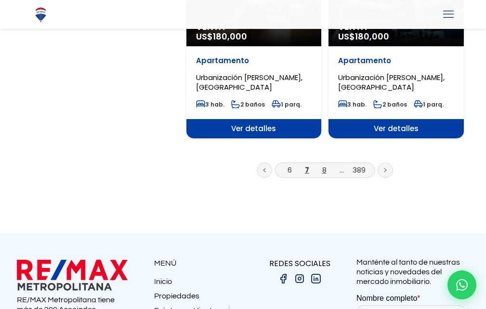
click at [324, 165] on link "8" at bounding box center [325, 170] width 4 height 10
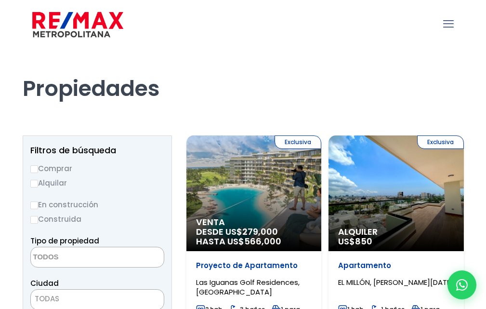
select select
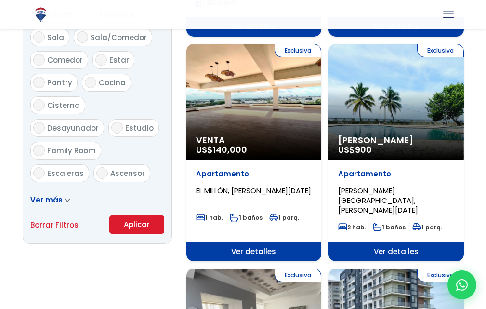
scroll to position [530, 0]
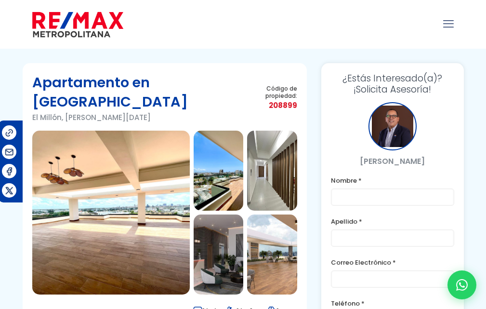
click at [171, 169] on img at bounding box center [111, 213] width 158 height 164
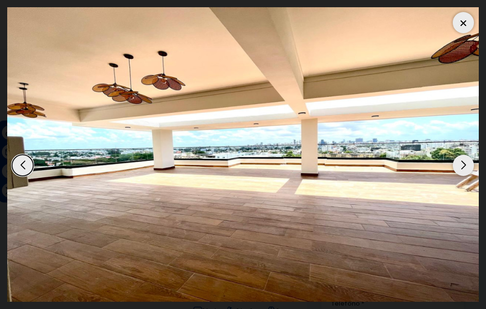
click at [463, 164] on div "Next slide" at bounding box center [463, 165] width 21 height 21
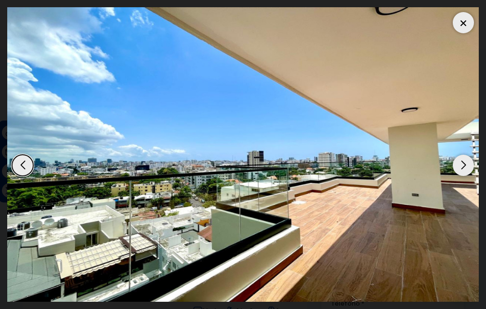
click at [463, 164] on div "Next slide" at bounding box center [463, 165] width 21 height 21
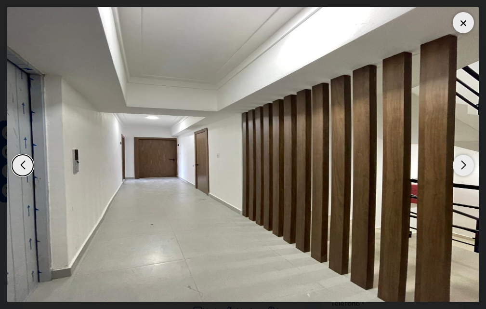
click at [463, 164] on div "Next slide" at bounding box center [463, 165] width 21 height 21
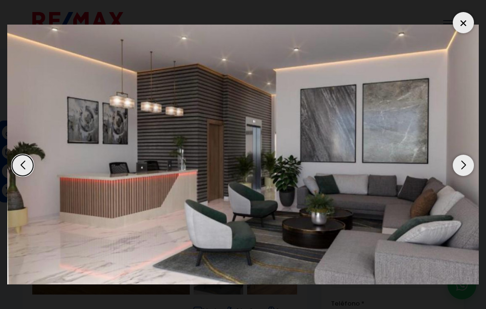
click at [463, 164] on div "Next slide" at bounding box center [463, 165] width 21 height 21
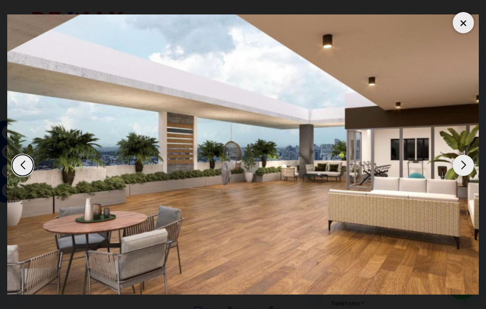
click at [463, 164] on div "Next slide" at bounding box center [463, 165] width 21 height 21
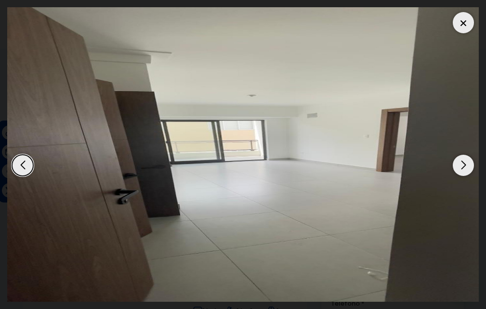
click at [463, 164] on div "Next slide" at bounding box center [463, 165] width 21 height 21
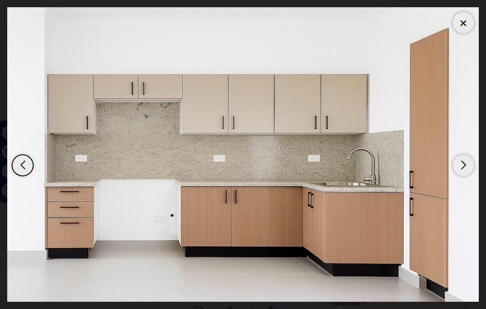
click at [463, 164] on div "Next slide" at bounding box center [463, 165] width 21 height 21
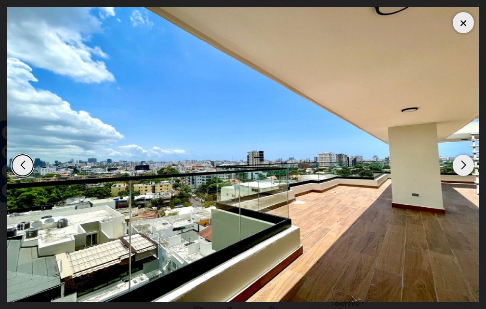
click at [463, 164] on div "Next slide" at bounding box center [463, 165] width 21 height 21
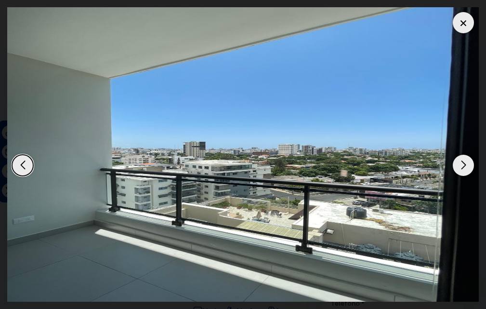
click at [463, 164] on div "Next slide" at bounding box center [463, 165] width 21 height 21
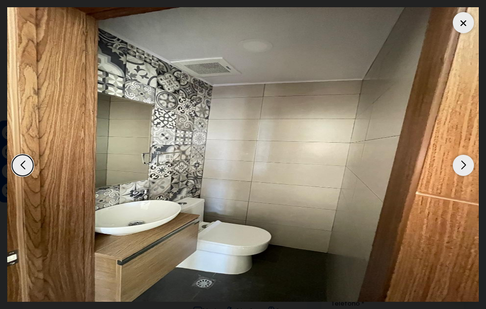
click at [463, 164] on div "Next slide" at bounding box center [463, 165] width 21 height 21
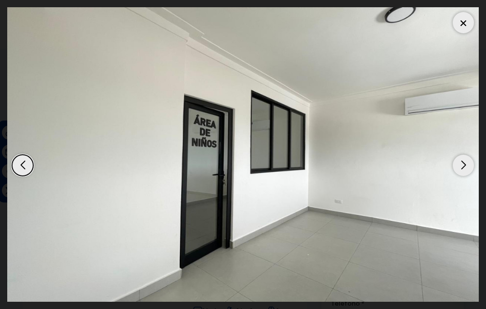
click at [463, 164] on div "Next slide" at bounding box center [463, 165] width 21 height 21
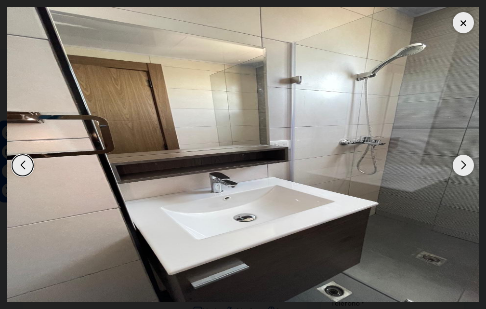
click at [463, 164] on div "Next slide" at bounding box center [463, 165] width 21 height 21
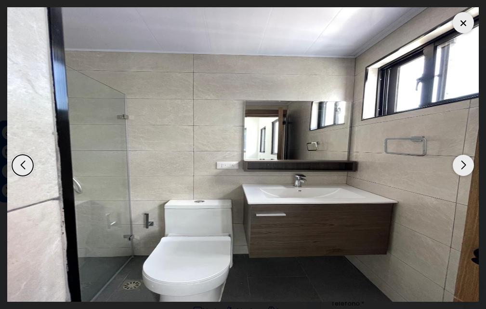
click at [463, 164] on div "Next slide" at bounding box center [463, 165] width 21 height 21
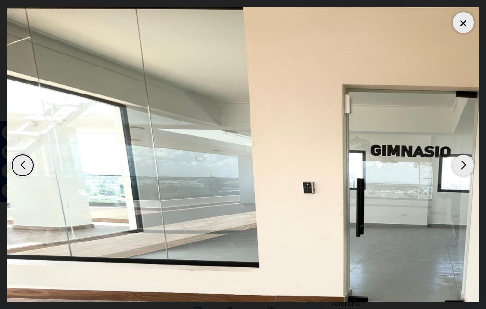
click at [463, 164] on div "Next slide" at bounding box center [463, 165] width 21 height 21
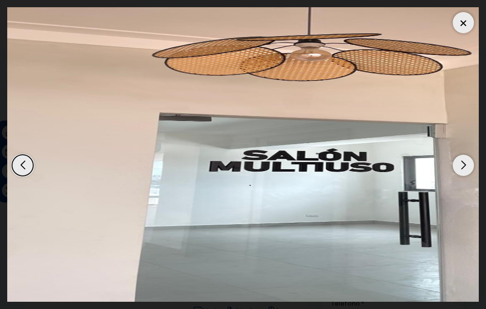
click at [463, 164] on div "Next slide" at bounding box center [463, 165] width 21 height 21
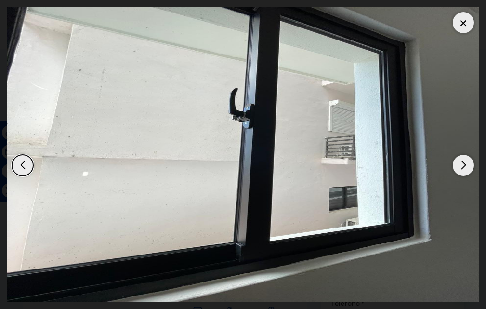
click at [463, 164] on div "Next slide" at bounding box center [463, 165] width 21 height 21
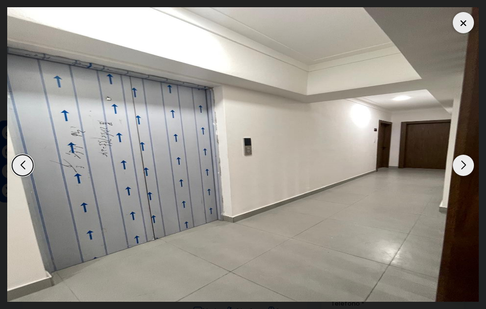
click at [462, 164] on div "Next slide" at bounding box center [463, 165] width 21 height 21
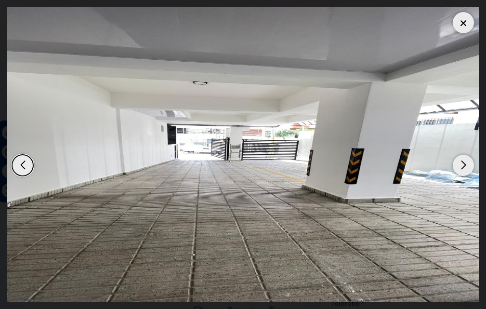
click at [462, 164] on div "Next slide" at bounding box center [463, 165] width 21 height 21
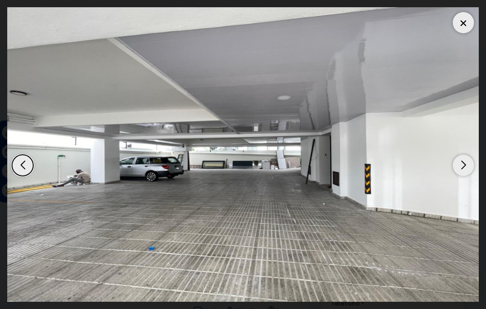
click at [462, 164] on div "Next slide" at bounding box center [463, 165] width 21 height 21
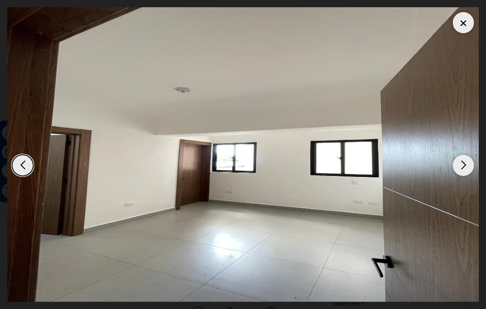
click at [462, 164] on div "Next slide" at bounding box center [463, 165] width 21 height 21
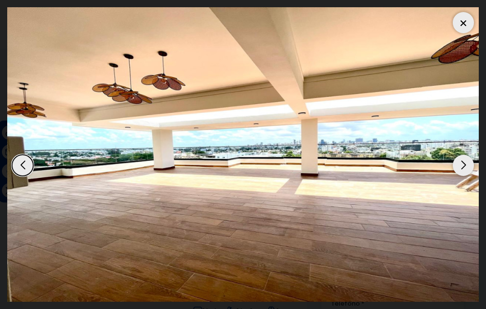
click at [462, 164] on div "Next slide" at bounding box center [463, 165] width 21 height 21
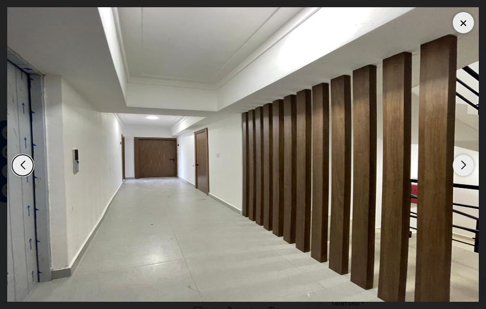
click at [466, 24] on div at bounding box center [463, 22] width 21 height 21
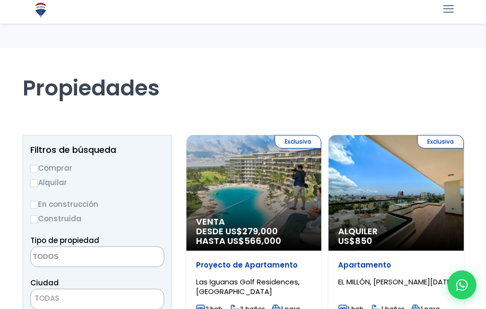
select select
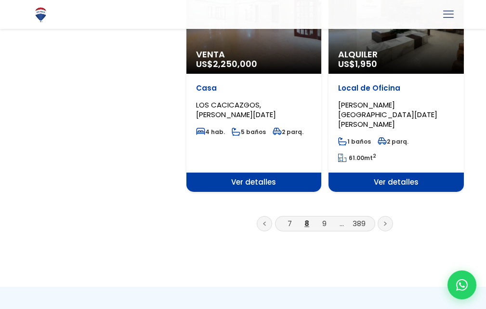
scroll to position [1784, 0]
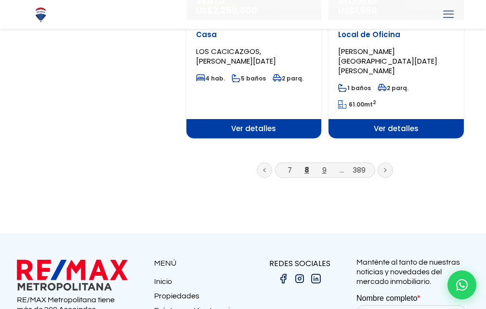
click at [324, 165] on link "9" at bounding box center [325, 170] width 4 height 10
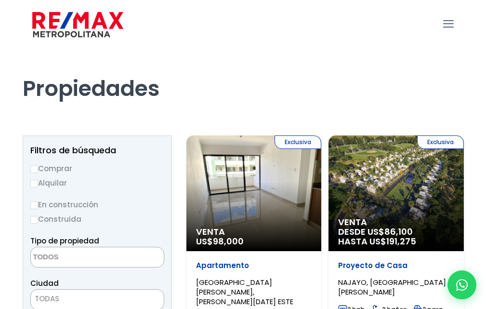
select select
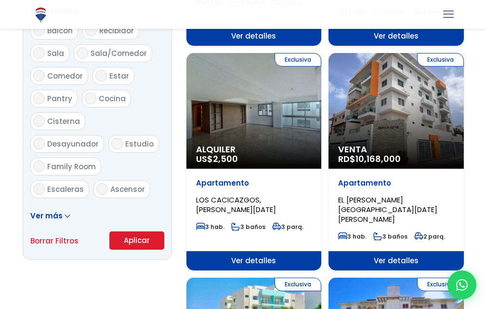
scroll to position [530, 0]
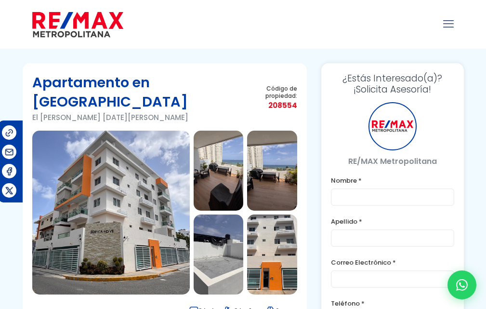
click at [143, 197] on img at bounding box center [111, 213] width 158 height 164
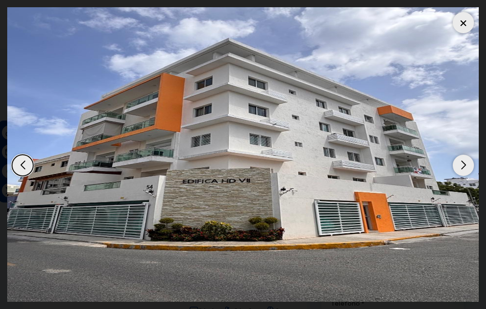
click at [463, 168] on div "Next slide" at bounding box center [463, 165] width 21 height 21
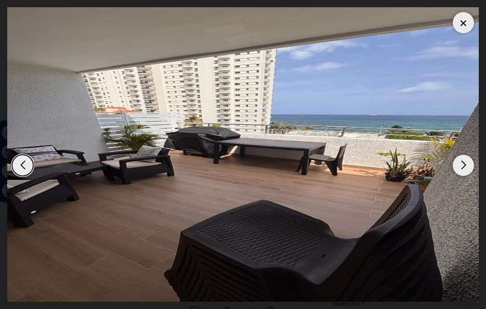
click at [463, 168] on div "Next slide" at bounding box center [463, 165] width 21 height 21
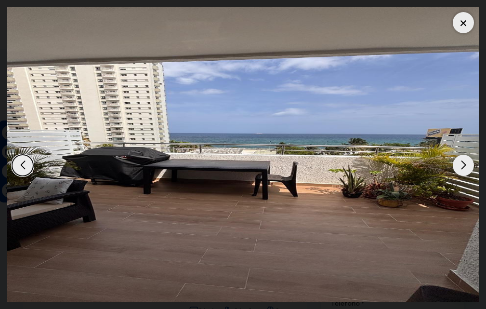
click at [463, 168] on div "Next slide" at bounding box center [463, 165] width 21 height 21
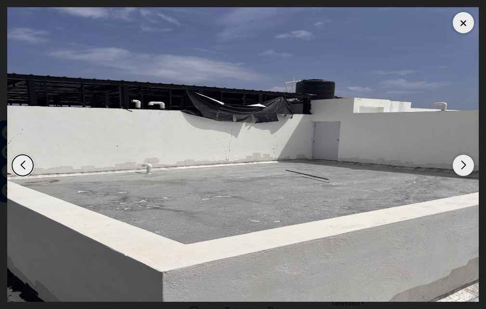
click at [463, 168] on div "Next slide" at bounding box center [463, 165] width 21 height 21
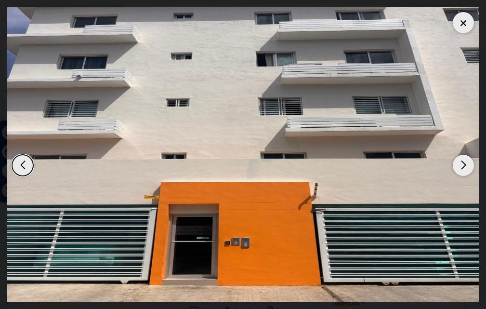
click at [463, 167] on div "Next slide" at bounding box center [463, 165] width 21 height 21
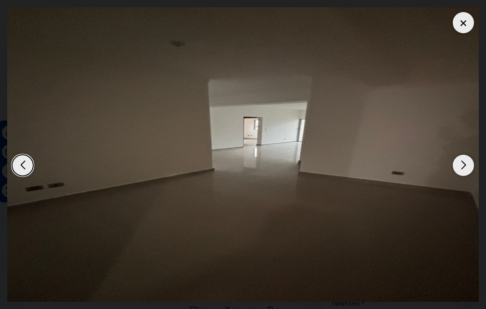
click at [463, 167] on div "Next slide" at bounding box center [463, 165] width 21 height 21
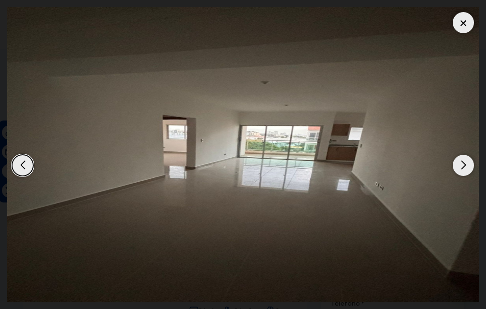
click at [463, 167] on div "Next slide" at bounding box center [463, 165] width 21 height 21
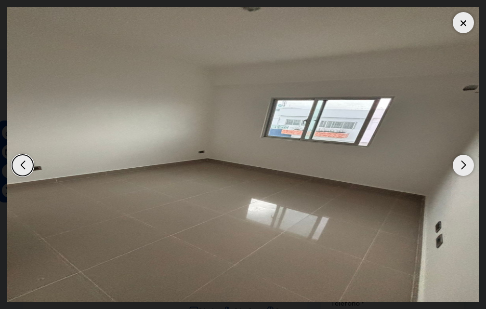
click at [463, 167] on div "Next slide" at bounding box center [463, 165] width 21 height 21
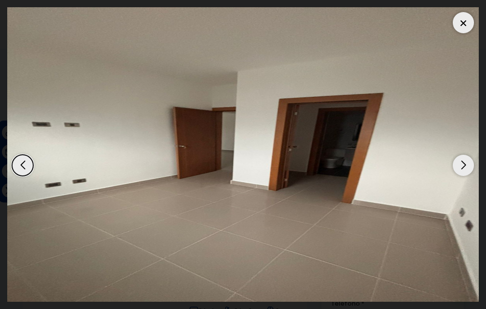
click at [463, 167] on div "Next slide" at bounding box center [463, 165] width 21 height 21
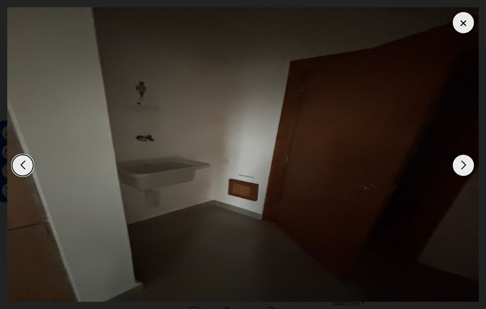
click at [463, 167] on div "Next slide" at bounding box center [463, 165] width 21 height 21
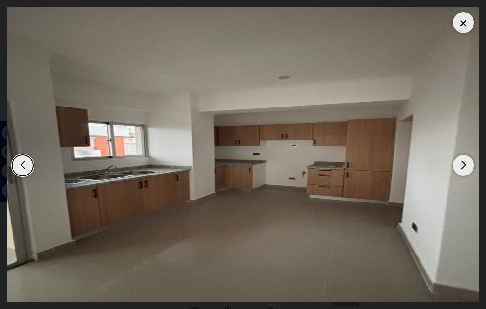
click at [463, 167] on div "Next slide" at bounding box center [463, 165] width 21 height 21
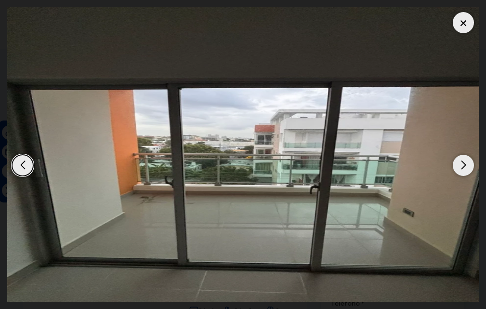
click at [463, 167] on div "Next slide" at bounding box center [463, 165] width 21 height 21
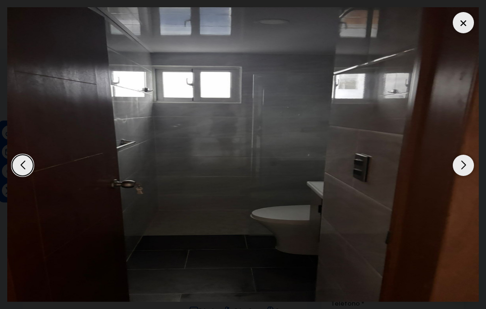
click at [463, 167] on div "Next slide" at bounding box center [463, 165] width 21 height 21
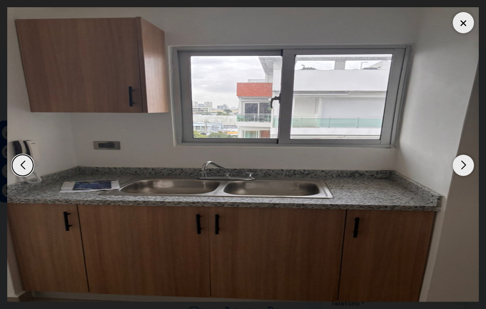
click at [462, 167] on div "Next slide" at bounding box center [463, 165] width 21 height 21
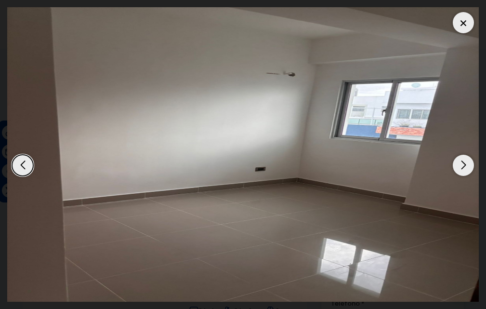
click at [462, 167] on div "Next slide" at bounding box center [463, 165] width 21 height 21
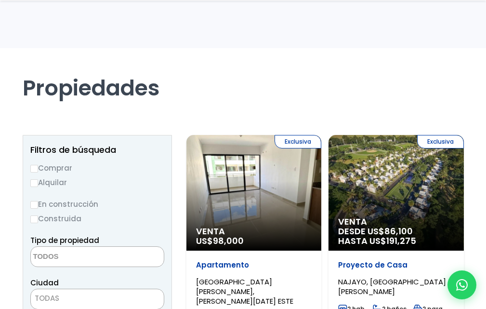
select select
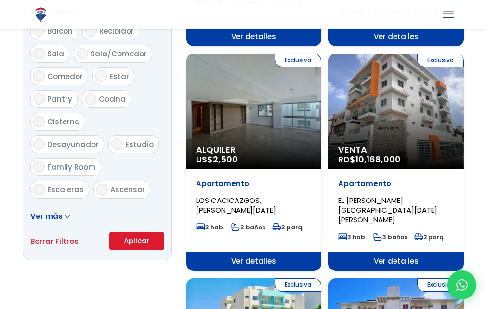
scroll to position [530, 0]
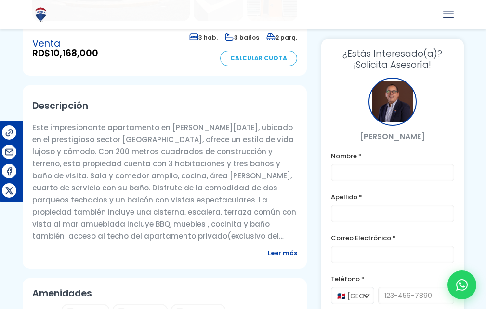
scroll to position [289, 0]
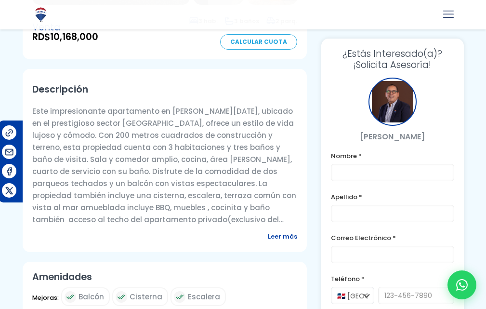
click at [276, 230] on span "Leer más" at bounding box center [282, 236] width 29 height 12
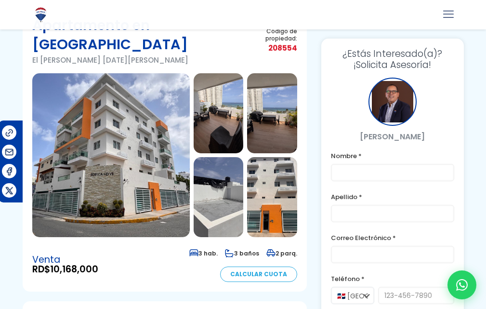
scroll to position [0, 0]
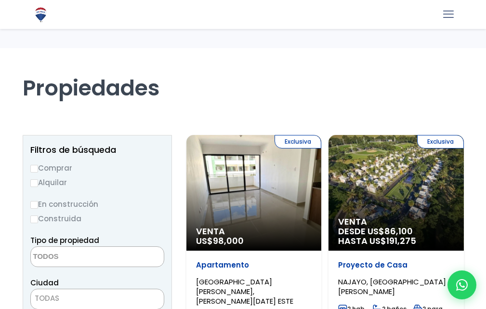
select select
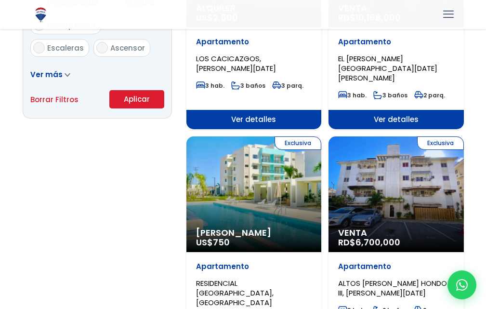
scroll to position [675, 0]
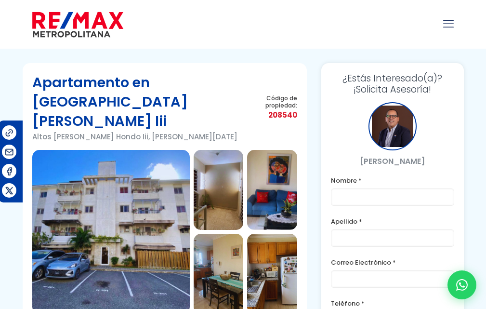
click at [152, 215] on img at bounding box center [111, 232] width 158 height 164
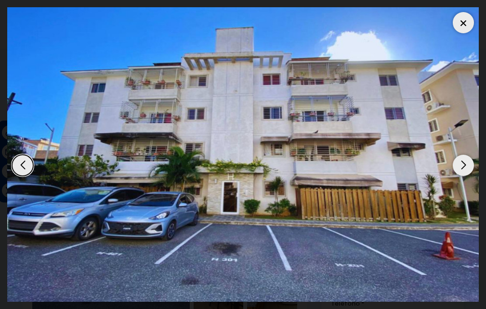
click at [468, 165] on div "Next slide" at bounding box center [463, 165] width 21 height 21
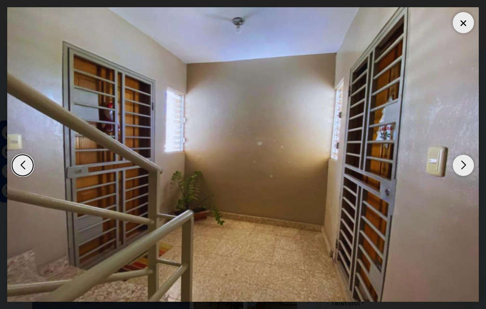
click at [467, 165] on div "Next slide" at bounding box center [463, 165] width 21 height 21
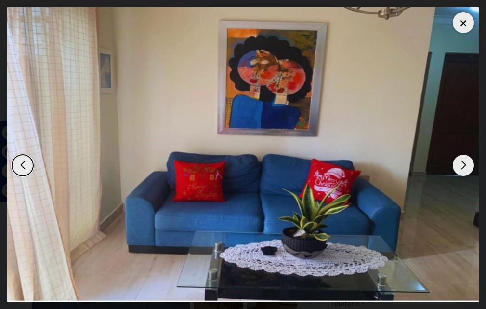
click at [467, 165] on div "Next slide" at bounding box center [463, 165] width 21 height 21
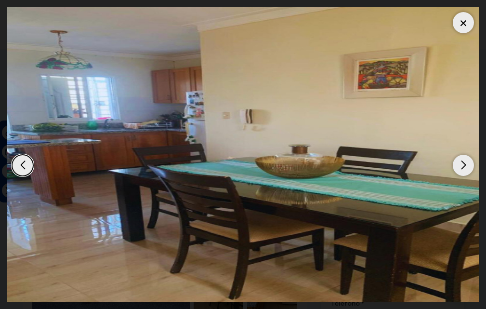
click at [467, 165] on div "Next slide" at bounding box center [463, 165] width 21 height 21
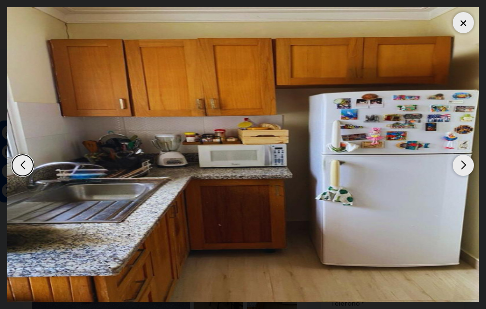
click at [467, 165] on div "Next slide" at bounding box center [463, 165] width 21 height 21
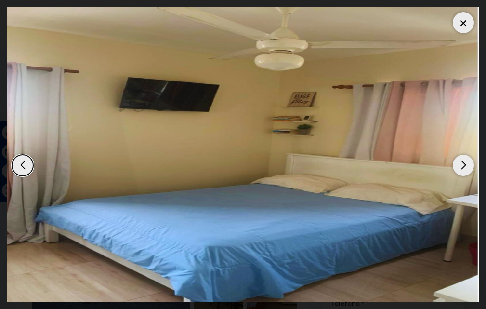
click at [467, 165] on div "Next slide" at bounding box center [463, 165] width 21 height 21
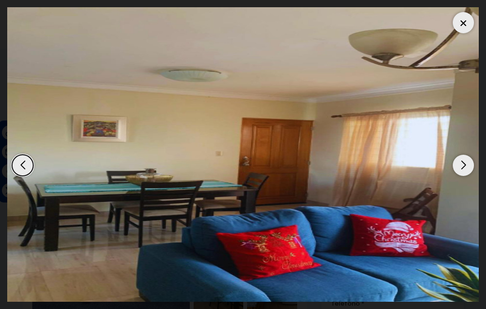
click at [467, 165] on div "Next slide" at bounding box center [463, 165] width 21 height 21
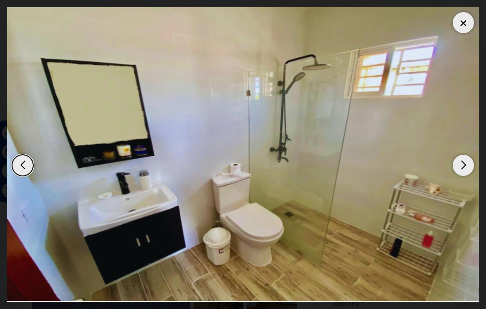
click at [467, 165] on div "Next slide" at bounding box center [463, 165] width 21 height 21
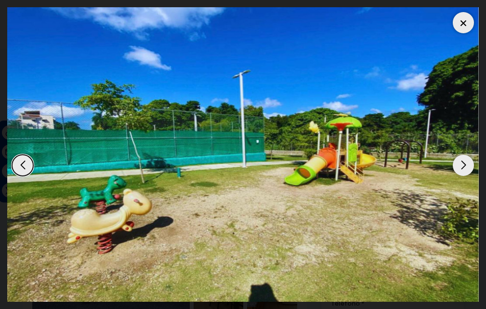
click at [467, 165] on div "Next slide" at bounding box center [463, 165] width 21 height 21
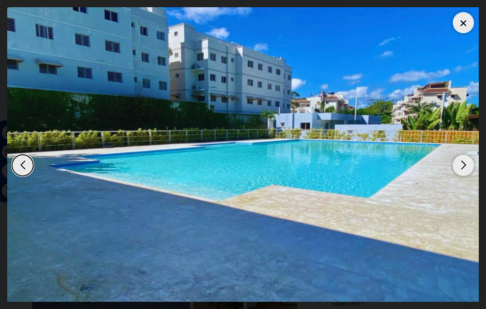
click at [467, 165] on div "Next slide" at bounding box center [463, 165] width 21 height 21
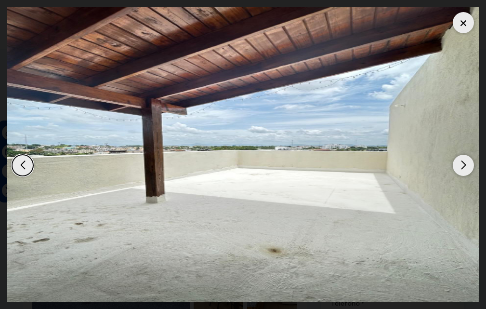
click at [467, 165] on div "Next slide" at bounding box center [463, 165] width 21 height 21
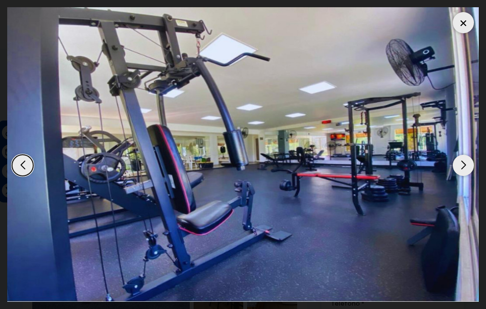
click at [467, 165] on div "Next slide" at bounding box center [463, 165] width 21 height 21
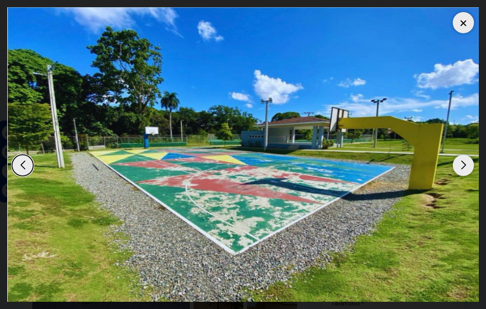
click at [463, 17] on div at bounding box center [463, 22] width 21 height 21
